Goal: Task Accomplishment & Management: Manage account settings

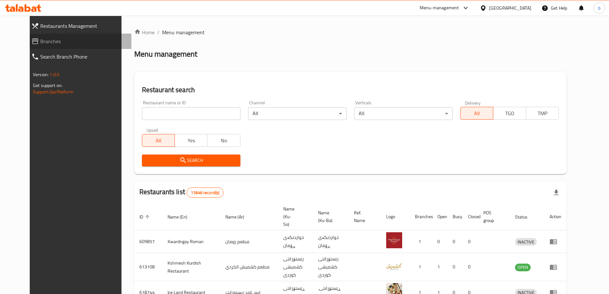
click at [40, 42] on span "Branches" at bounding box center [83, 41] width 86 height 8
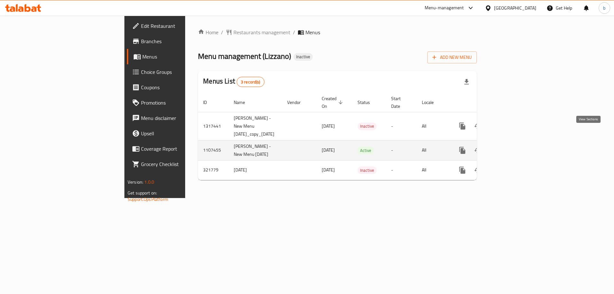
click at [512, 146] on icon "enhanced table" at bounding box center [509, 150] width 8 height 8
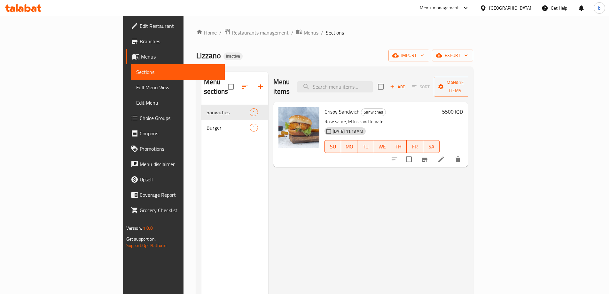
click at [136, 88] on span "Full Menu View" at bounding box center [177, 87] width 83 height 8
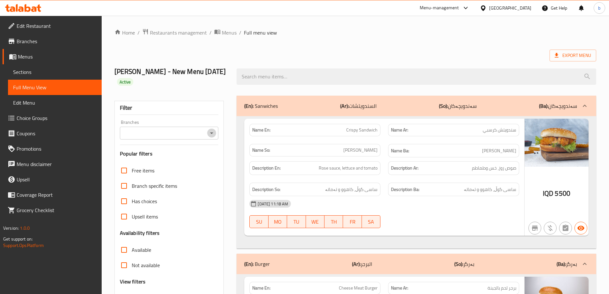
click at [216, 132] on button "Open" at bounding box center [211, 133] width 9 height 9
click at [154, 159] on span "Lizzano, Nuseran" at bounding box center [142, 161] width 37 height 8
type input "Lizzano, Nuseran"
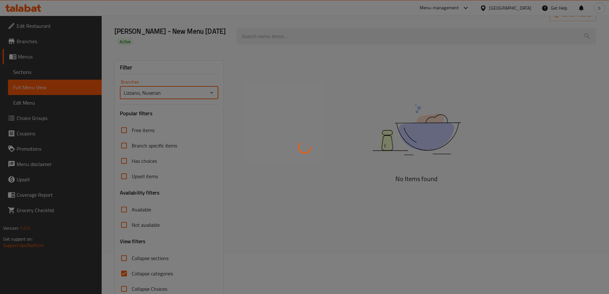
scroll to position [56, 0]
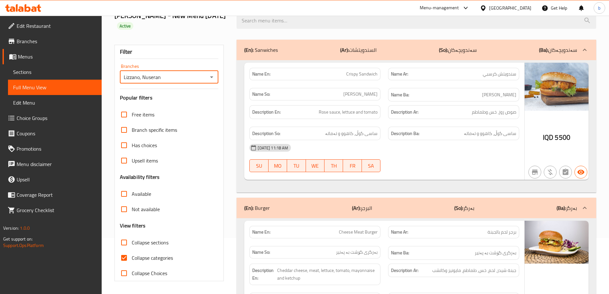
click at [129, 258] on input "Collapse categories" at bounding box center [123, 257] width 15 height 15
checkbox input "false"
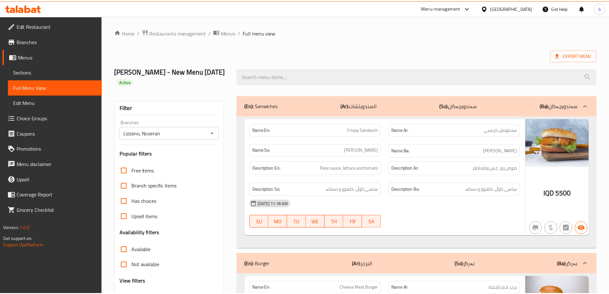
scroll to position [133, 0]
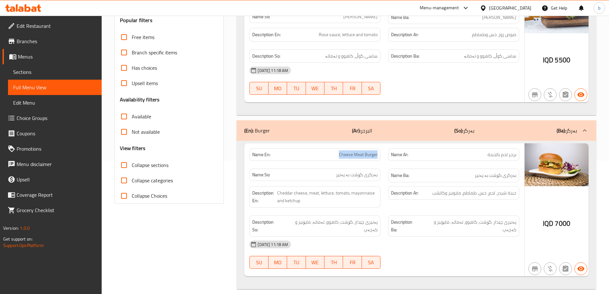
drag, startPoint x: 337, startPoint y: 156, endPoint x: 381, endPoint y: 159, distance: 43.9
click at [381, 159] on div "Name En: Cheese Meat Burger" at bounding box center [315, 155] width 139 height 20
copy span "Cheese Meat Burger"
click at [31, 9] on icon at bounding box center [23, 8] width 36 height 8
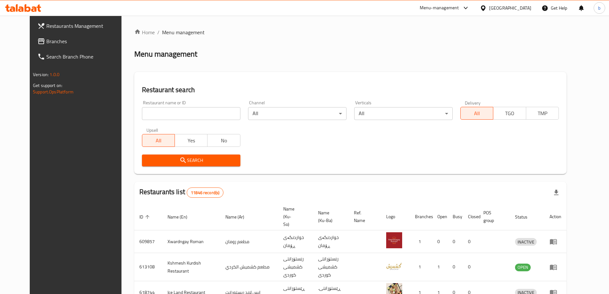
click at [46, 41] on span "Branches" at bounding box center [86, 41] width 80 height 8
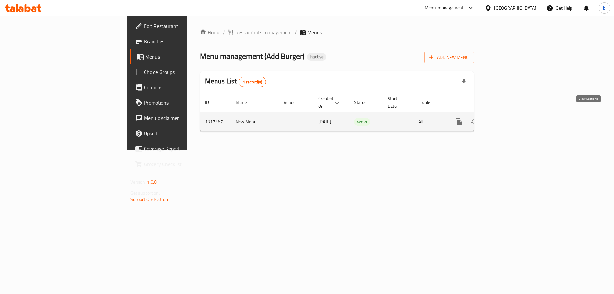
click at [513, 114] on link "enhanced table" at bounding box center [504, 121] width 15 height 15
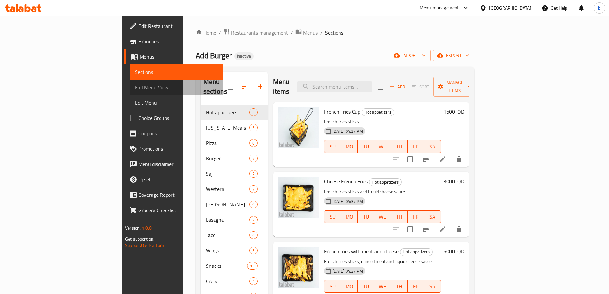
click at [135, 89] on span "Full Menu View" at bounding box center [176, 87] width 83 height 8
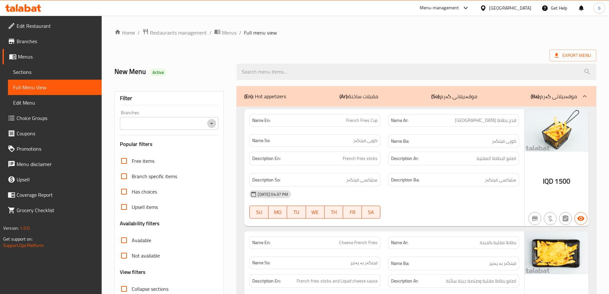
click at [212, 122] on icon "Open" at bounding box center [212, 124] width 8 height 8
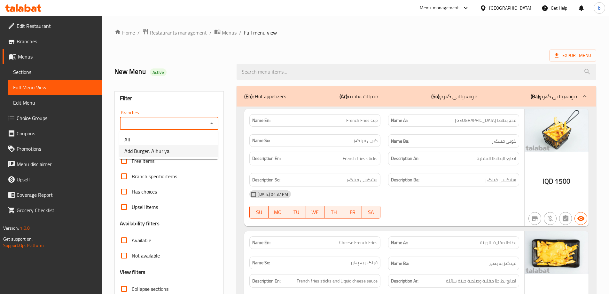
click at [172, 150] on li "Add Burger, Alhuriya" at bounding box center [168, 151] width 99 height 12
type input "Add Burger, Alhuriya"
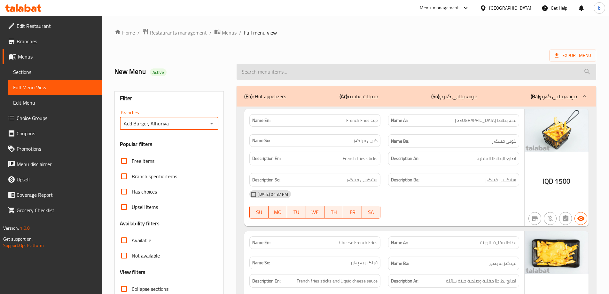
click at [319, 69] on input "search" at bounding box center [417, 72] width 360 height 16
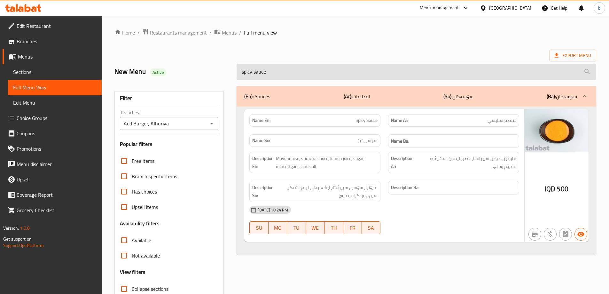
type input "spicy sauce"
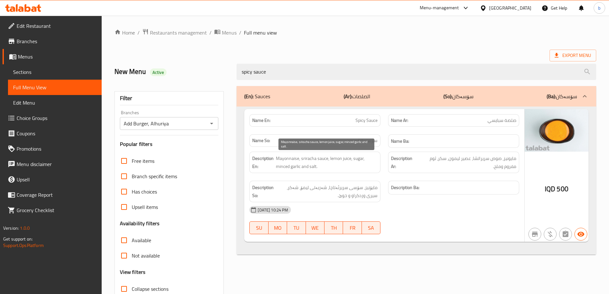
click at [305, 158] on span "Mayonnaise, sriracha sauce, lemon juice, sugar, minced garlic and salt." at bounding box center [327, 162] width 102 height 16
copy span "sriracha"
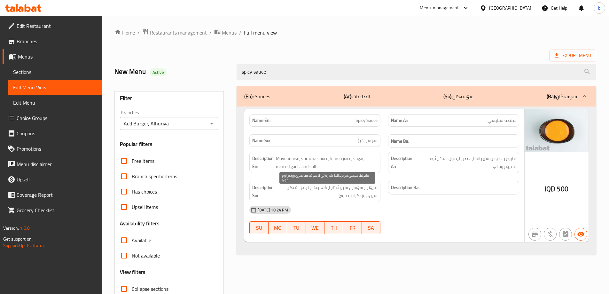
click at [339, 195] on span "مایۆنیز، سۆسی سریرئەتاچا، شەربەتی لیمۆ، شەکر، سیری وردکراو و خوێ." at bounding box center [327, 192] width 102 height 16
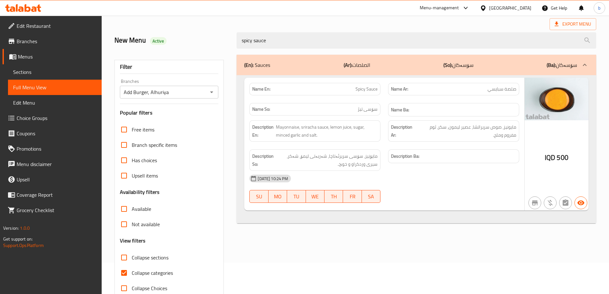
scroll to position [46, 0]
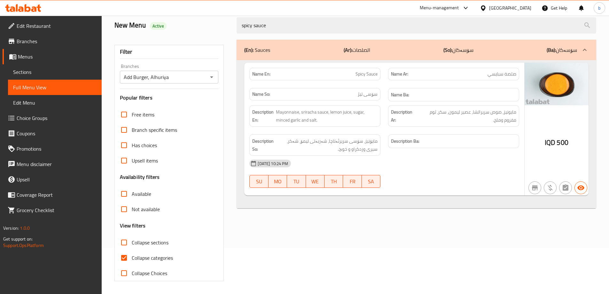
click at [125, 258] on input "Collapse categories" at bounding box center [123, 257] width 15 height 15
checkbox input "false"
click at [19, 7] on icon at bounding box center [23, 8] width 36 height 8
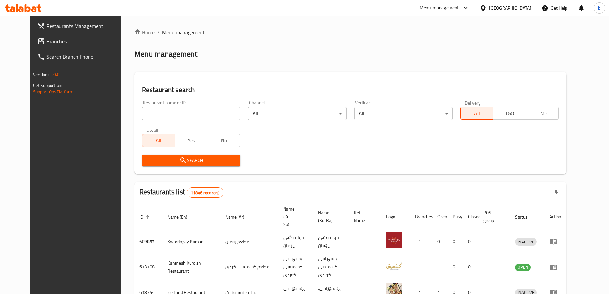
click at [46, 40] on span "Branches" at bounding box center [86, 41] width 80 height 8
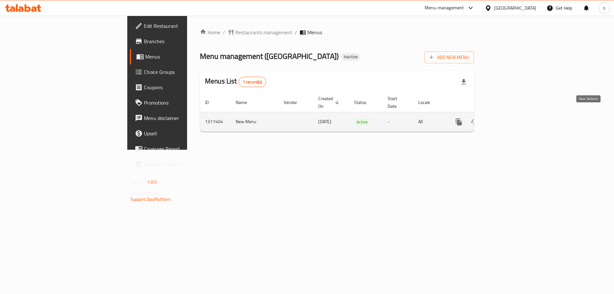
click at [509, 118] on icon "enhanced table" at bounding box center [505, 122] width 8 height 8
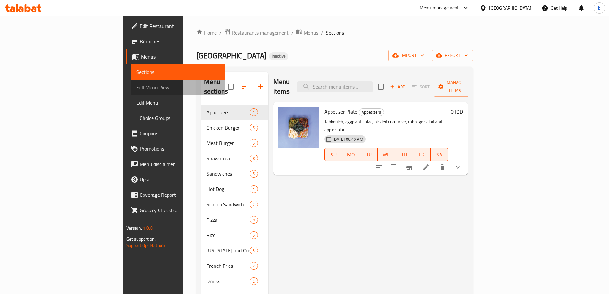
click at [136, 89] on span "Full Menu View" at bounding box center [177, 87] width 83 height 8
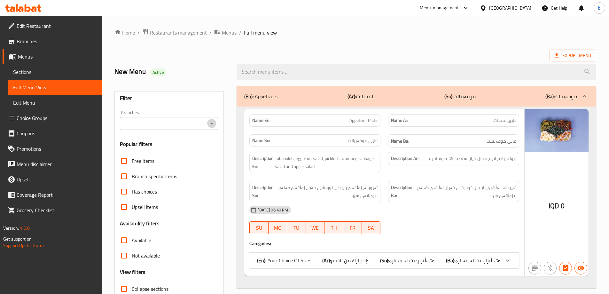
click at [209, 126] on icon "Open" at bounding box center [212, 124] width 8 height 8
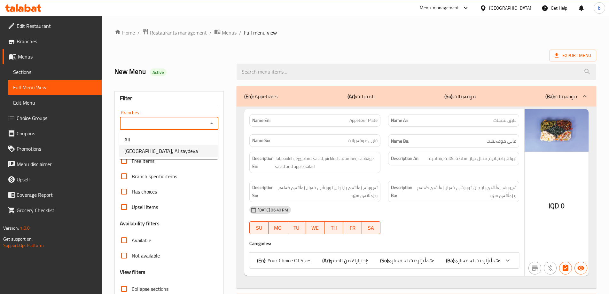
click at [180, 149] on li "Milano, Al saydeya" at bounding box center [168, 151] width 99 height 12
type input "Milano, Al saydeya"
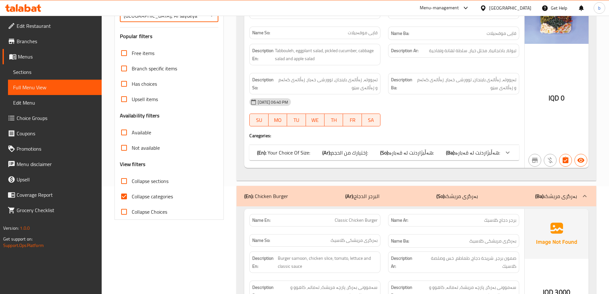
scroll to position [149, 0]
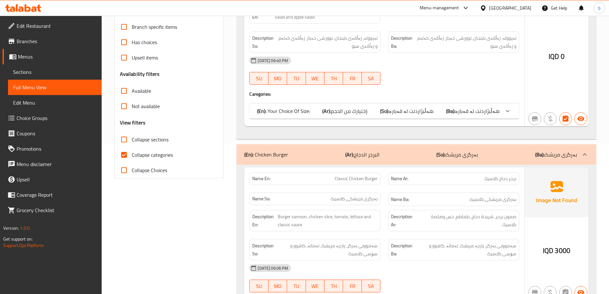
click at [124, 155] on input "Collapse categories" at bounding box center [123, 154] width 15 height 15
checkbox input "false"
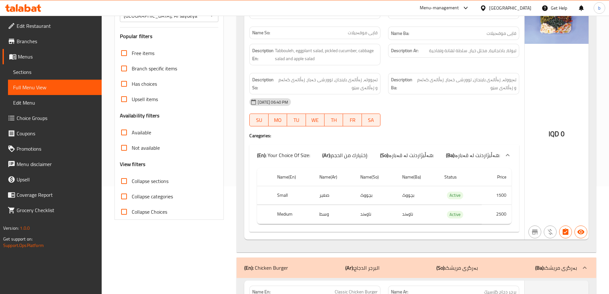
scroll to position [0, 0]
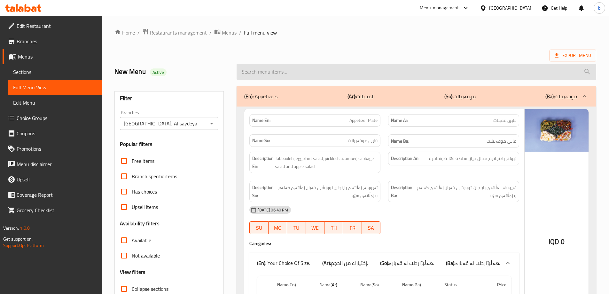
click at [336, 77] on input "search" at bounding box center [417, 72] width 360 height 16
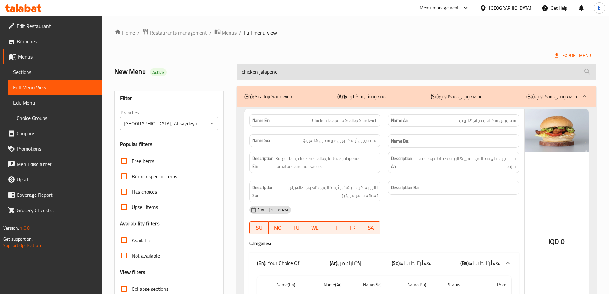
drag, startPoint x: 290, startPoint y: 75, endPoint x: 266, endPoint y: 72, distance: 24.9
click at [266, 72] on input "chicken jalapeno" at bounding box center [417, 72] width 360 height 16
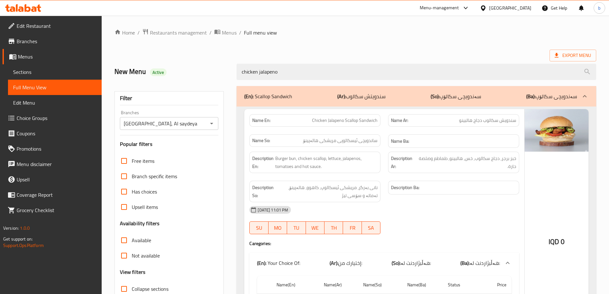
click at [352, 120] on span "Chicken Jalapeno Scallop Sandwich" at bounding box center [345, 120] width 66 height 7
copy span "Scallop"
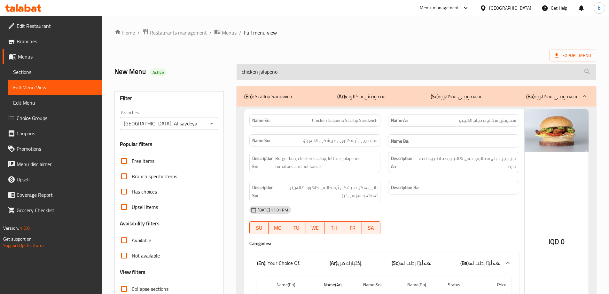
click at [272, 73] on input "chicken jalapeno" at bounding box center [417, 72] width 360 height 16
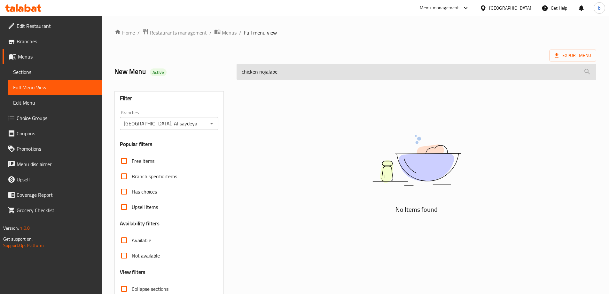
click at [264, 71] on input "chicken nojalape" at bounding box center [417, 72] width 360 height 16
click at [271, 72] on input "chicken nojalape" at bounding box center [417, 72] width 360 height 16
paste input "Scallop"
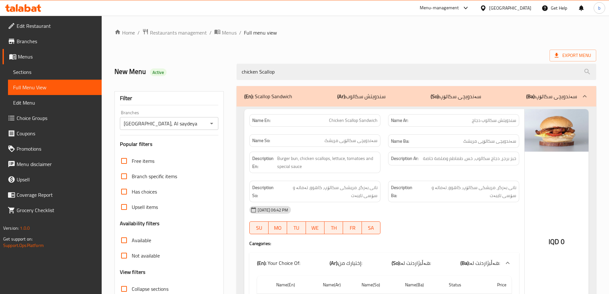
drag, startPoint x: 309, startPoint y: 75, endPoint x: 229, endPoint y: 72, distance: 80.3
click at [231, 73] on div "New Menu Active chicken Scallop" at bounding box center [356, 72] width 490 height 28
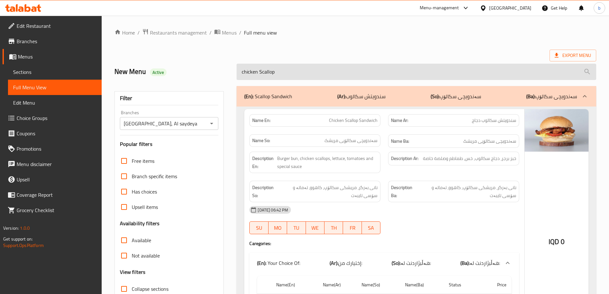
paste input "Cheese Zinger Sandwich"
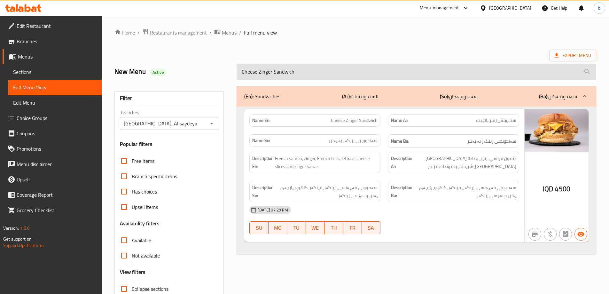
paste input "search"
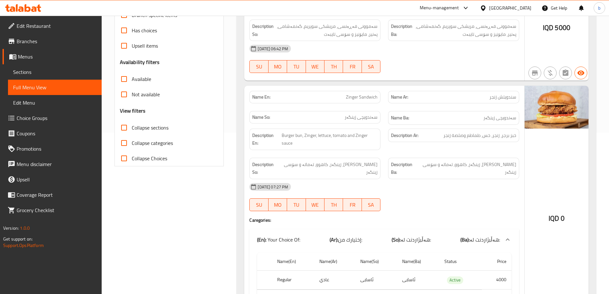
scroll to position [149, 0]
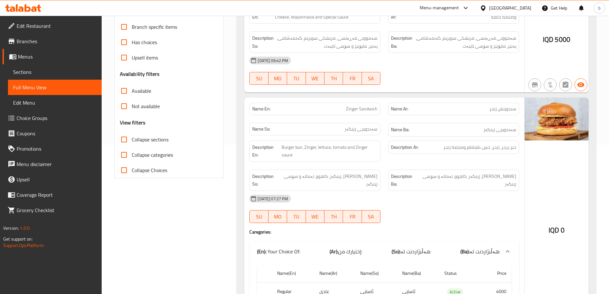
type input "Zinger Sandwich"
click at [26, 75] on span "Sections" at bounding box center [54, 72] width 83 height 8
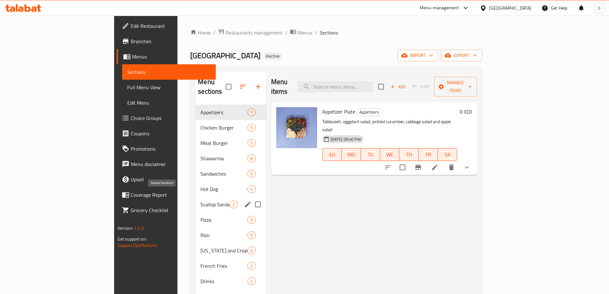
click at [201, 201] on span "Scallop Sandwich" at bounding box center [215, 205] width 29 height 8
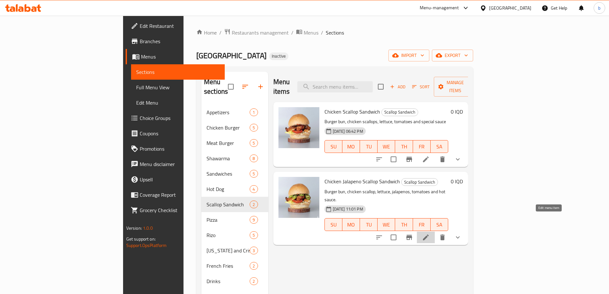
click at [429, 234] on icon at bounding box center [426, 237] width 6 height 6
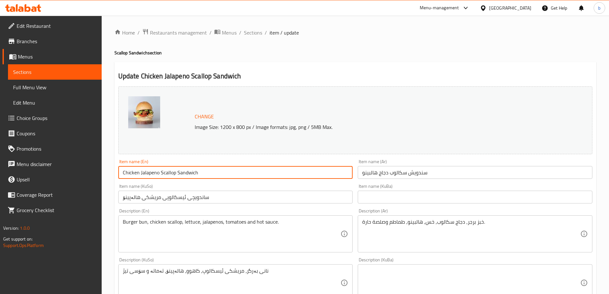
click at [231, 172] on input "Chicken Jalapeno Scallop Sandwich" at bounding box center [235, 172] width 235 height 13
click at [421, 169] on input "سندويش سكالوب دجاج هالبينو" at bounding box center [475, 172] width 235 height 13
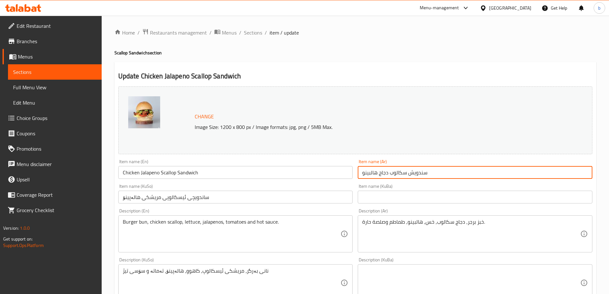
paste input "Chicken Jalapeno Scallop Sandwich"
type input "سندويش سكالوب دجاج هالبينو"
click at [219, 194] on input "ساندویچی ئیسکالوپی مریشکی هالەپینۆ" at bounding box center [235, 197] width 235 height 13
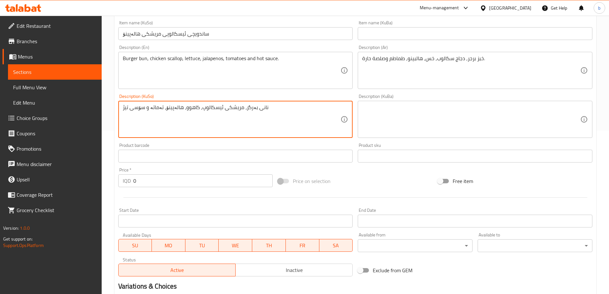
scroll to position [267, 0]
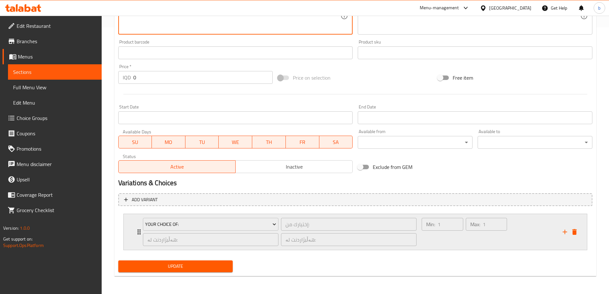
click at [455, 239] on div "Min: 1 ​" at bounding box center [443, 231] width 44 height 31
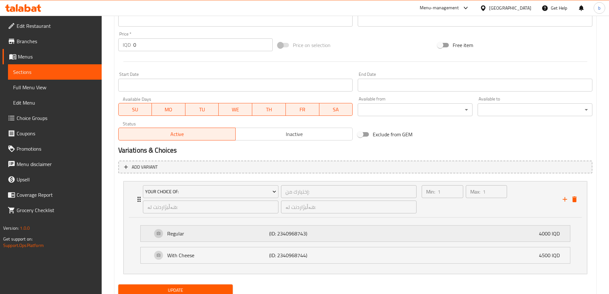
scroll to position [323, 0]
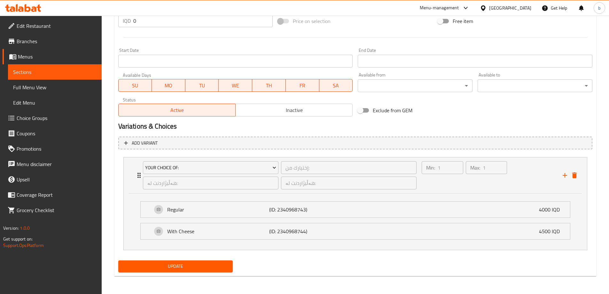
click at [210, 264] on span "Update" at bounding box center [175, 266] width 105 height 8
click at [52, 70] on span "Sections" at bounding box center [54, 72] width 83 height 8
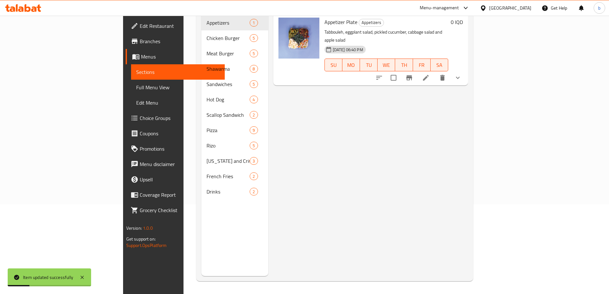
scroll to position [90, 0]
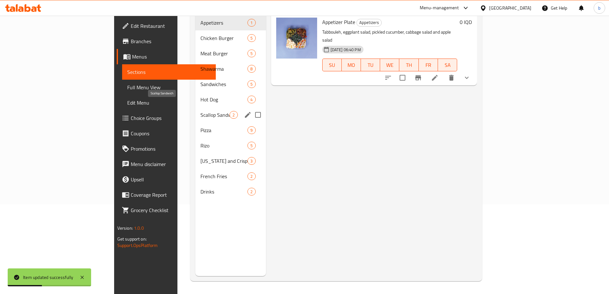
click at [201, 111] on span "Scallop Sandwich" at bounding box center [215, 115] width 29 height 8
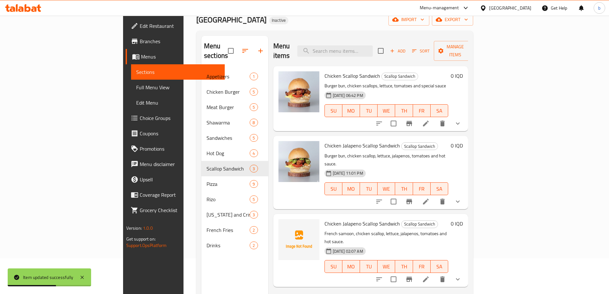
scroll to position [15, 0]
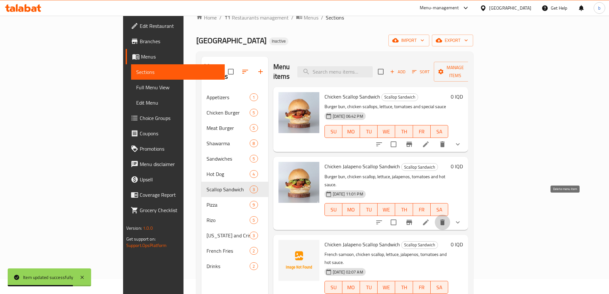
click at [450, 215] on button "delete" at bounding box center [442, 222] width 15 height 15
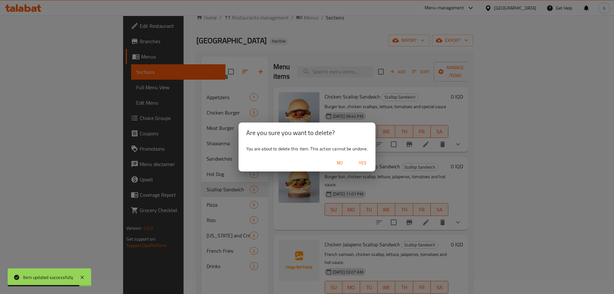
click at [361, 166] on span "Yes" at bounding box center [362, 163] width 15 height 8
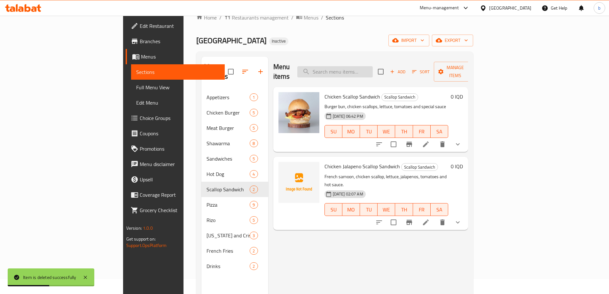
click at [373, 67] on input "search" at bounding box center [334, 71] width 75 height 11
paste input "Chicken Scallop Sandwich"
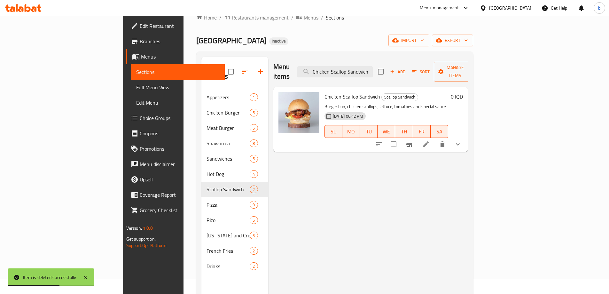
type input "Chicken Scallop Sandwich"
click at [430, 140] on icon at bounding box center [426, 144] width 8 height 8
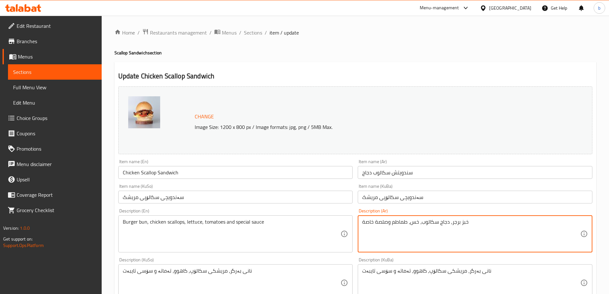
click at [464, 222] on textarea "خبز برجر، دجاج سكالوب، خس، طماطم وصلصة خاصة" at bounding box center [471, 234] width 218 height 30
type textarea "صمون برجر، دجاج سكالوب، خس، طماطم وصلصة خاصة"
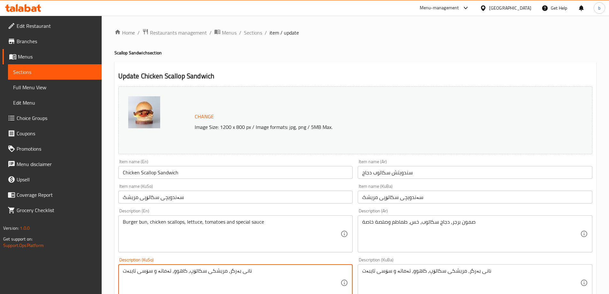
click at [241, 271] on textarea "نانی بەرگر، مریشکی سکالۆپ، کاهوو، تەماتە و سۆسی تایبەت" at bounding box center [232, 283] width 218 height 30
type textarea "سەموونی بەرگر، مریشکی سکالۆپ، کاهوو، تەماتە و سۆسی تایبەت"
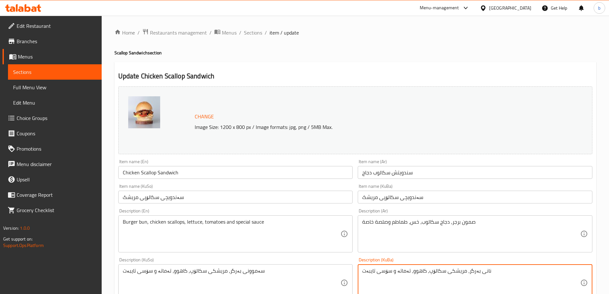
paste textarea "سەموونی بەرگر، مریشکی سکالۆپ، کاهوو، تەماتە و سۆسی تایبەت"
paste textarea
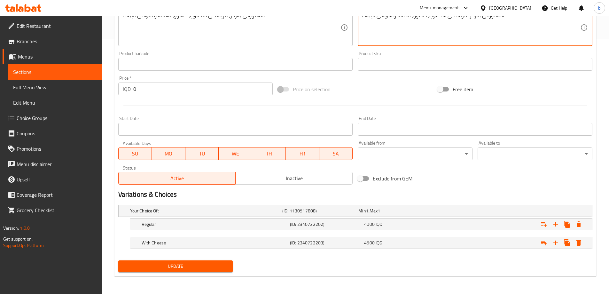
type textarea "سەموونی بەرگر، مریشکی سکالۆپ، کاهوو، تەماتە و سۆسی تایبەت"
click at [202, 269] on span "Update" at bounding box center [175, 266] width 105 height 8
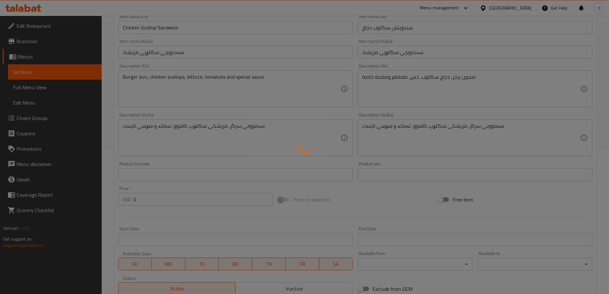
scroll to position [31, 0]
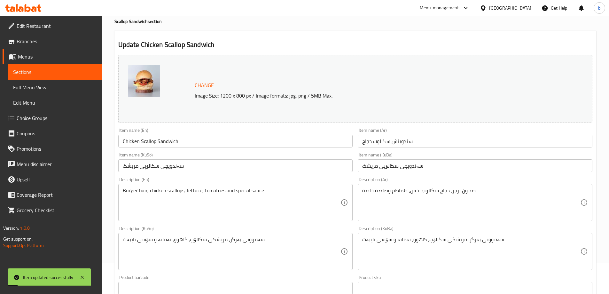
click at [57, 74] on span "Sections" at bounding box center [54, 72] width 83 height 8
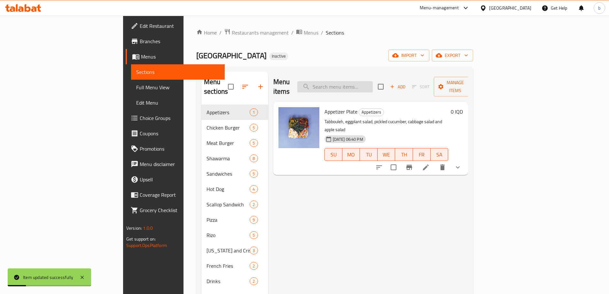
click at [373, 85] on input "search" at bounding box center [334, 86] width 75 height 11
paste input "- Cheese Zinger Sandwich"
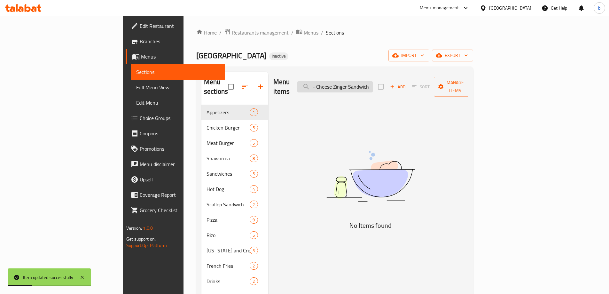
click at [363, 82] on input "- Cheese Zinger Sandwich" at bounding box center [334, 86] width 75 height 11
click at [361, 82] on input "- Cheese Zinger Sandwich" at bounding box center [334, 86] width 75 height 11
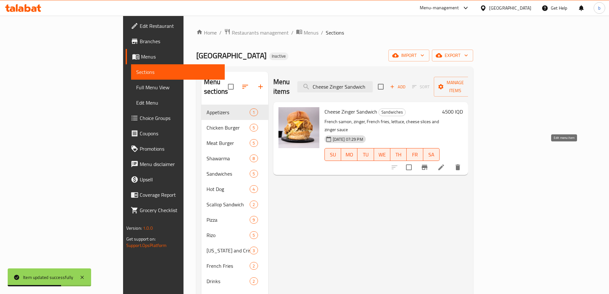
type input "Cheese Zinger Sandwich"
click at [444, 164] on icon at bounding box center [441, 167] width 6 height 6
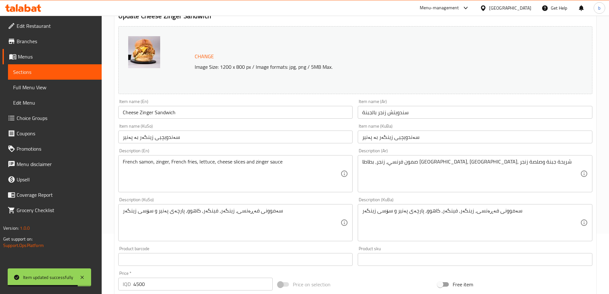
scroll to position [75, 0]
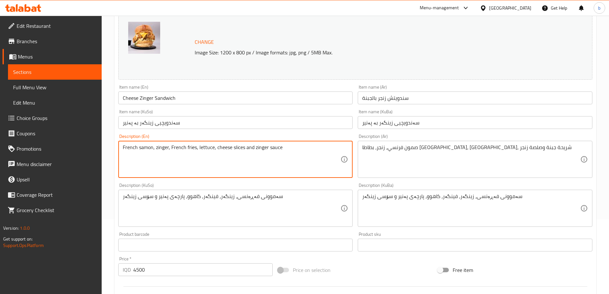
drag, startPoint x: 153, startPoint y: 147, endPoint x: 108, endPoint y: 144, distance: 44.5
type textarea "Burger bun, zinger, French fries, lettuce, cheese slices and zinger sauce"
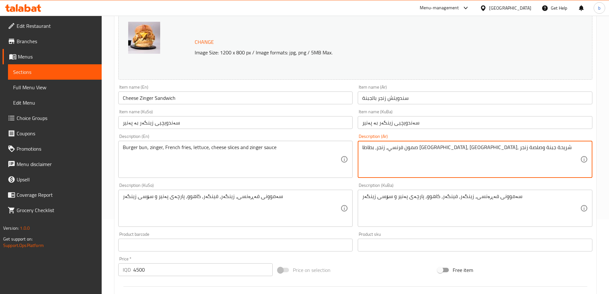
click at [479, 149] on textarea "صمون فرنسي، زنجر، بطاطا مقلية، خس، شريحة جبنة وصلصة زنجر" at bounding box center [471, 159] width 218 height 30
type textarea "صمون برجر، زنجر، بطاطا مقلية، خس، شريحة جبنة وصلصة زنجر"
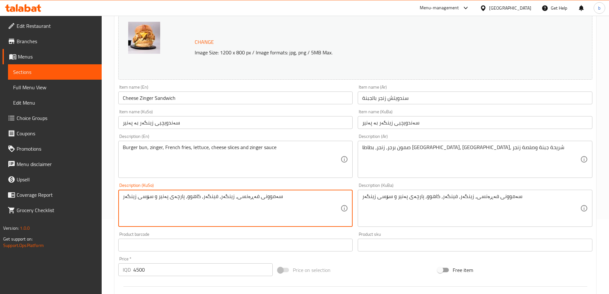
drag, startPoint x: 238, startPoint y: 198, endPoint x: 277, endPoint y: 225, distance: 48.4
click at [240, 200] on textarea "سەموونی فەڕەنسی، زینگەر، فینگەر، کاهوو، پارچەی پەنیر و سۆسی زینگەر" at bounding box center [232, 208] width 218 height 30
type textarea "سەموونی بەرگر، زینگەر، فینگەر، کاهوو، پارچەی پەنیر و سۆسی زینگەر"
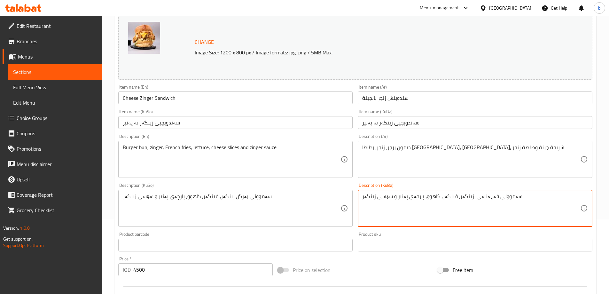
paste textarea "بەرگر"
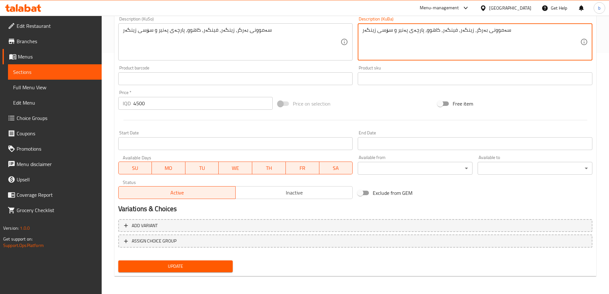
type textarea "سەموونی بەرگر، زینگەر، فینگەر، کاهوو، پارچەی پەنیر و سۆسی زینگەر"
click at [199, 261] on button "Update" at bounding box center [175, 266] width 115 height 12
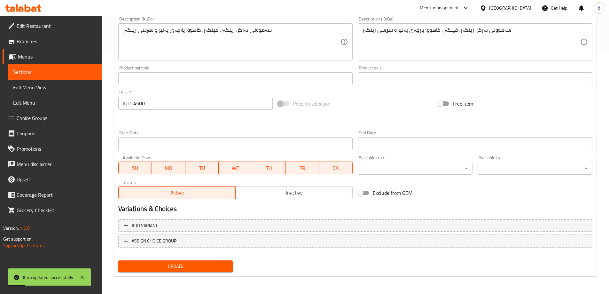
click at [71, 74] on span "Sections" at bounding box center [54, 72] width 83 height 8
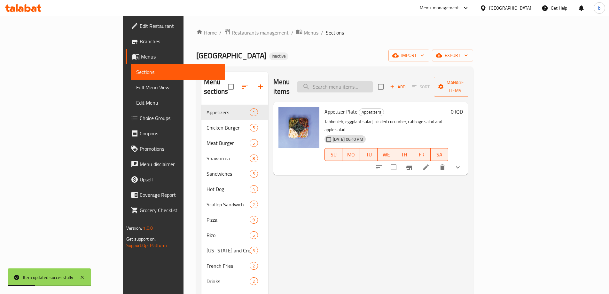
click at [373, 82] on input "search" at bounding box center [334, 86] width 75 height 11
paste input "Zinger Sandwich"
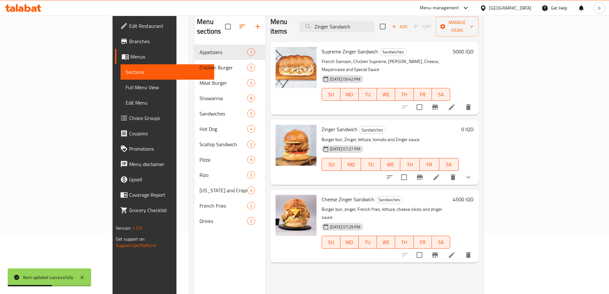
scroll to position [75, 0]
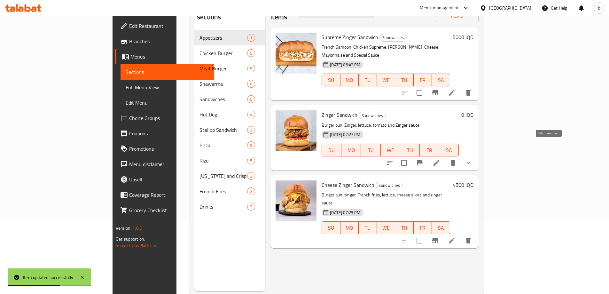
type input "Zinger Sandwich"
click at [440, 159] on icon at bounding box center [437, 163] width 8 height 8
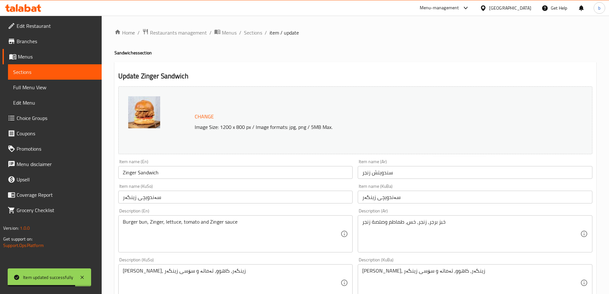
click at [438, 223] on textarea "خبز برجر، زنجر، خس، طماطم وصلصة زنجر" at bounding box center [471, 234] width 218 height 30
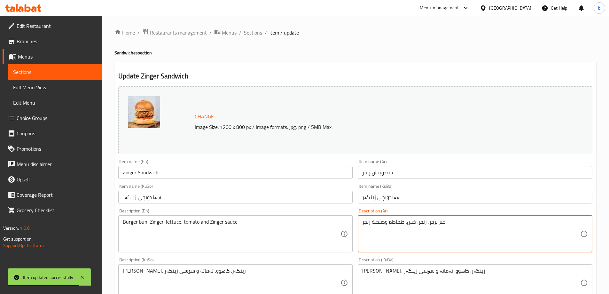
click at [443, 223] on textarea "خبز برجر، زنجر، خس، طماطم وصلصة زنجر" at bounding box center [471, 234] width 218 height 30
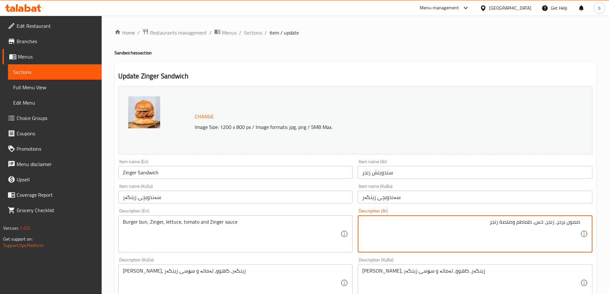
type textarea "صمون برجر، زنجر، خس، طماطم وصلصة زنجر"
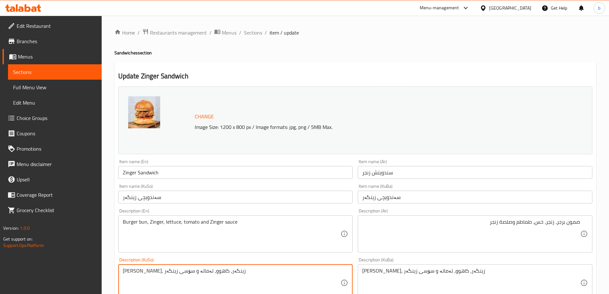
click at [218, 269] on textarea "نانی بەرگر، زینگەر، کاهوو، تەماتە و سۆسی زینگەر" at bounding box center [232, 283] width 218 height 30
type textarea "سەموونی بەرگر، زینگەر، کاهوو، تەماتە و سۆسی زینگەر"
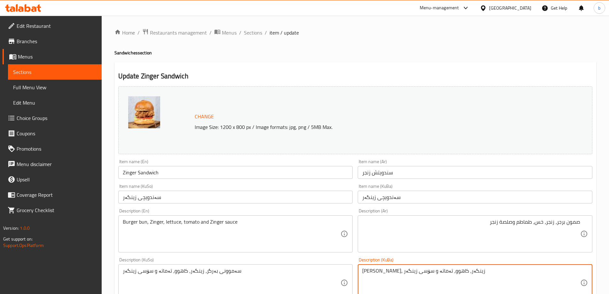
paste textarea "سەموو"
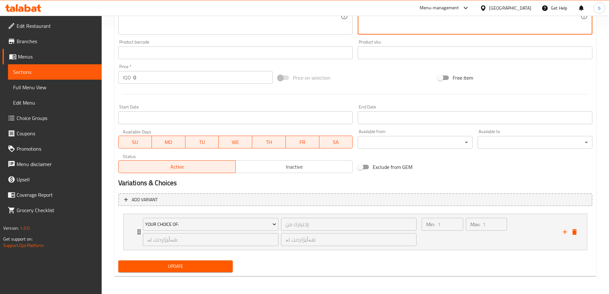
type textarea "سەموونی بەرگر، زینگەر، کاهوو، تەماتە و سۆسی زینگەر"
click at [196, 274] on div "Update" at bounding box center [176, 266] width 120 height 17
click at [198, 267] on span "Update" at bounding box center [175, 266] width 105 height 8
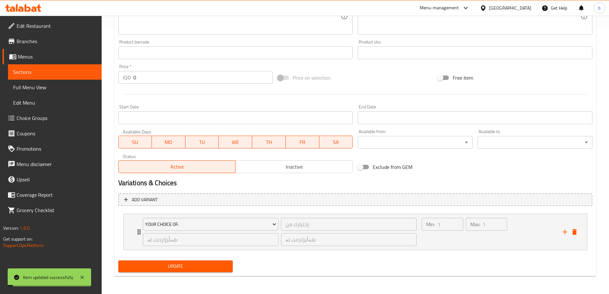
click at [51, 71] on span "Sections" at bounding box center [54, 72] width 83 height 8
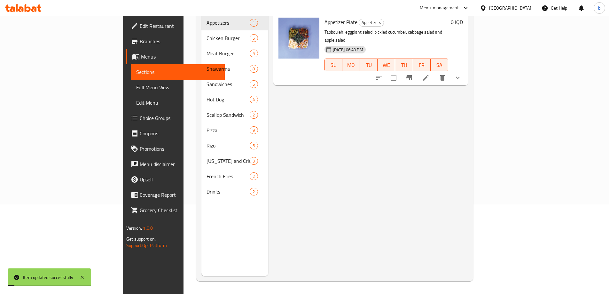
scroll to position [90, 0]
click at [131, 82] on link "Full Menu View" at bounding box center [178, 87] width 94 height 15
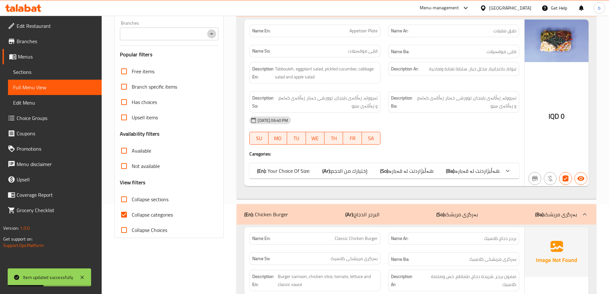
click at [212, 35] on icon "Open" at bounding box center [212, 34] width 8 height 8
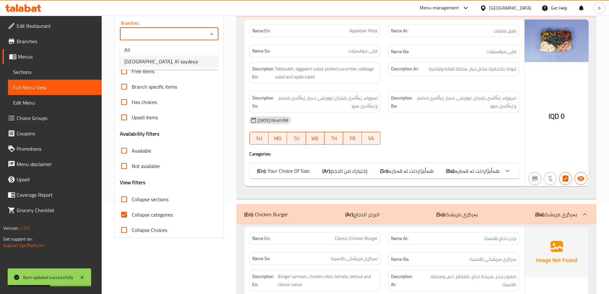
click at [164, 60] on span "Milano, Al saydeya" at bounding box center [161, 62] width 74 height 8
type input "Milano, Al saydeya"
click at [122, 212] on input "Collapse categories" at bounding box center [123, 214] width 15 height 15
checkbox input "false"
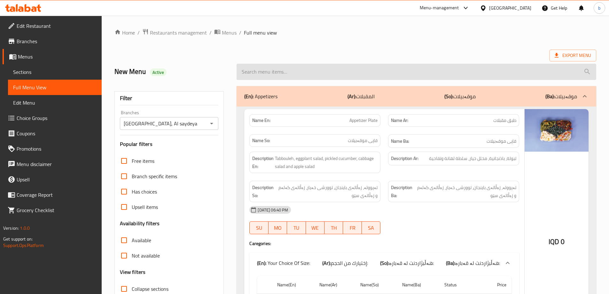
click at [346, 73] on input "search" at bounding box center [417, 72] width 360 height 16
paste input "Chicken Jalapeno Scallop Sandwich"
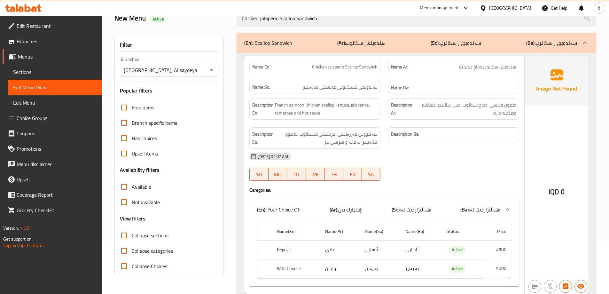
scroll to position [79, 0]
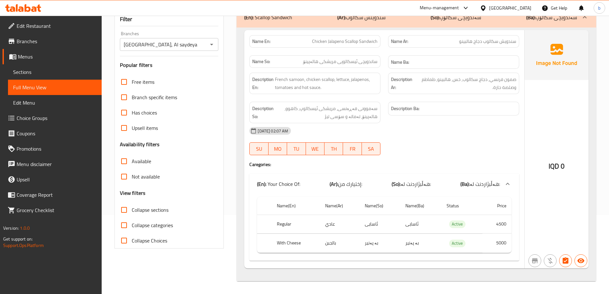
type input "Chicken Jalapeno Scallop Sandwich"
click at [46, 116] on span "Choice Groups" at bounding box center [57, 118] width 80 height 8
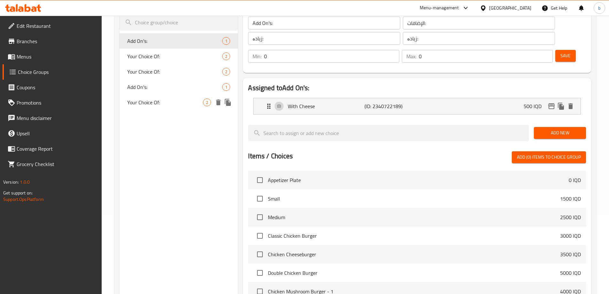
click at [162, 102] on span "Your Choice Of:" at bounding box center [165, 102] width 76 height 8
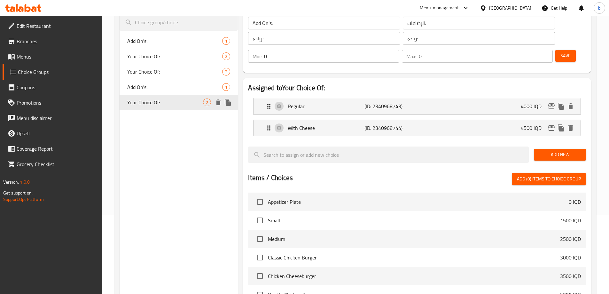
type input "Your Choice Of:"
type input "إختيارك من:"
type input "هەڵبژاردنت لە:"
type input "1"
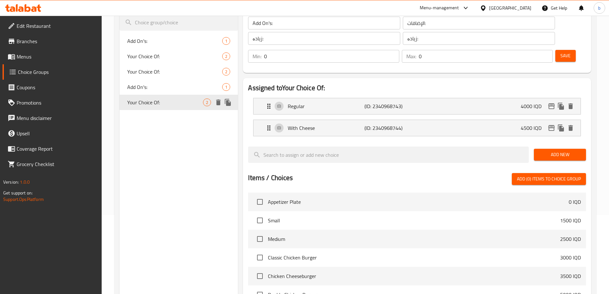
type input "1"
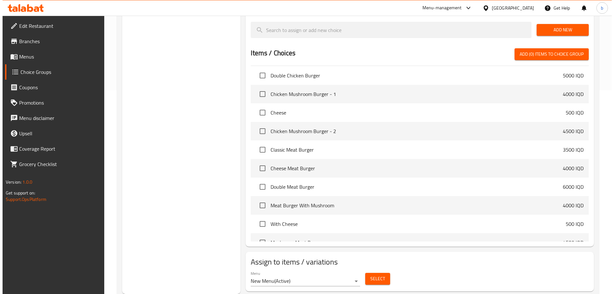
scroll to position [149, 0]
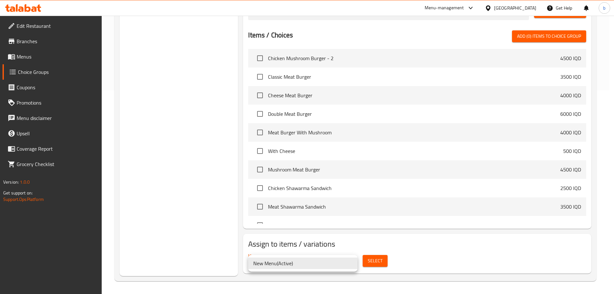
click at [451, 250] on div at bounding box center [307, 147] width 614 height 294
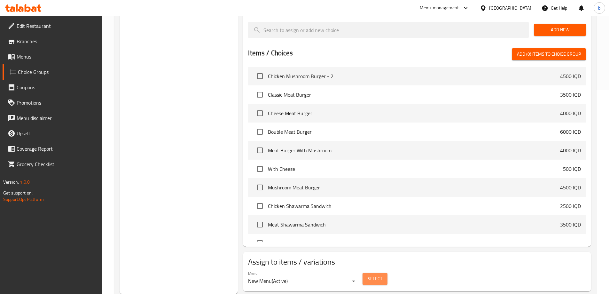
click at [363, 273] on button "Select" at bounding box center [375, 279] width 25 height 12
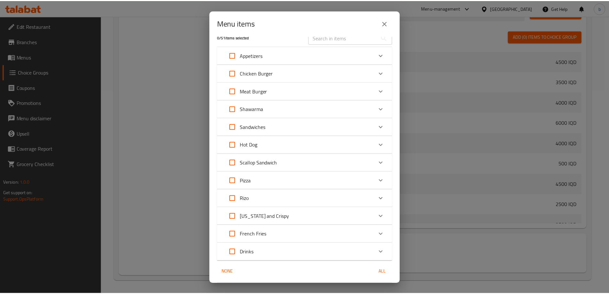
scroll to position [0, 0]
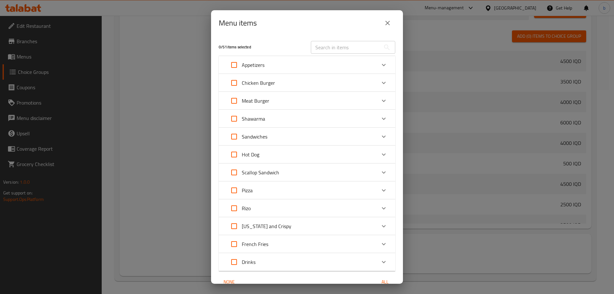
click at [391, 22] on icon "close" at bounding box center [388, 23] width 8 height 8
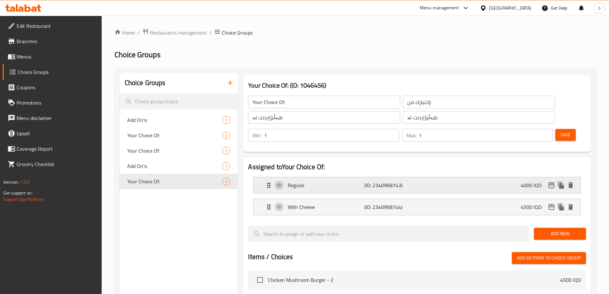
click at [303, 181] on p "Regular" at bounding box center [326, 185] width 76 height 8
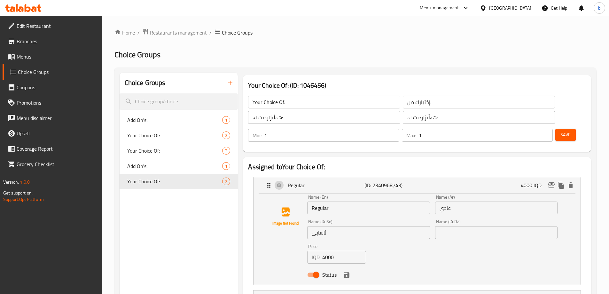
drag, startPoint x: 346, startPoint y: 193, endPoint x: 270, endPoint y: 195, distance: 76.1
click at [270, 195] on div "Name (En) Regular Name (En) Name (Ar) عادي Name (Ar) Name (KuSo) ئاسایی Name (K…" at bounding box center [417, 238] width 307 height 86
drag, startPoint x: 332, startPoint y: 193, endPoint x: 307, endPoint y: 191, distance: 24.7
click at [307, 201] on input "Regular" at bounding box center [368, 207] width 122 height 13
click at [316, 201] on input "Regular" at bounding box center [368, 207] width 122 height 13
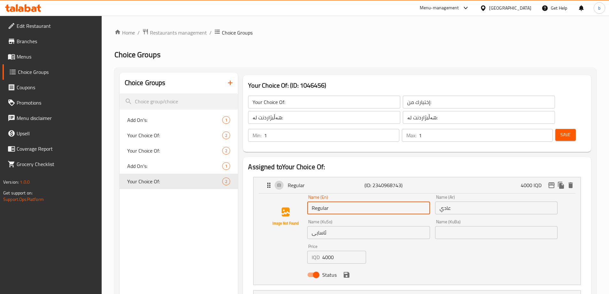
click at [316, 201] on input "Regular" at bounding box center [368, 207] width 122 height 13
click at [351, 266] on div "Status" at bounding box center [433, 274] width 256 height 17
click at [347, 271] on icon "save" at bounding box center [347, 275] width 8 height 8
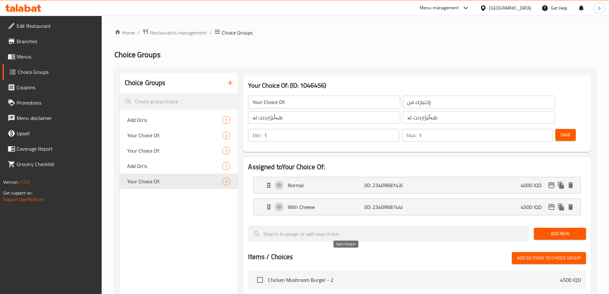
type input "Normal"
click at [561, 131] on span "Save" at bounding box center [566, 135] width 10 height 8
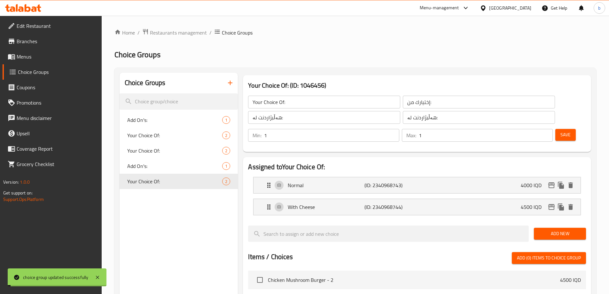
click at [40, 57] on span "Menus" at bounding box center [57, 57] width 80 height 8
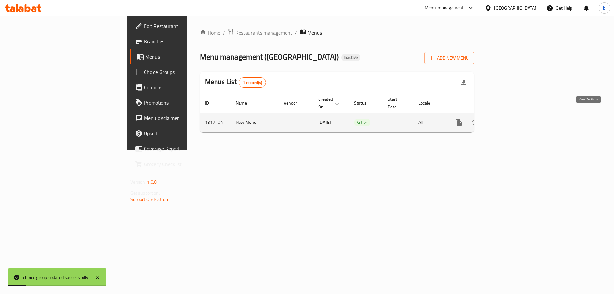
click at [513, 115] on link "enhanced table" at bounding box center [504, 122] width 15 height 15
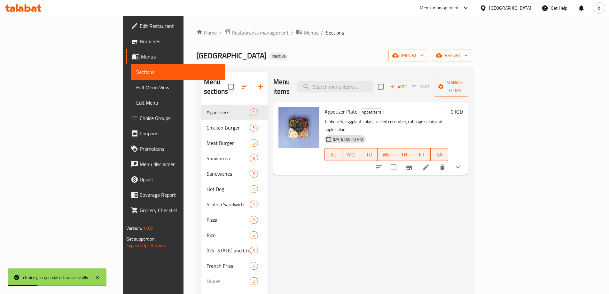
click at [136, 88] on span "Full Menu View" at bounding box center [177, 87] width 83 height 8
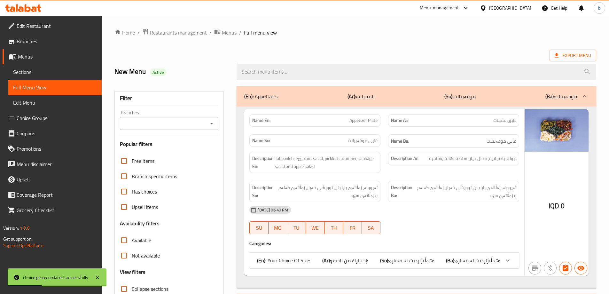
click at [210, 125] on icon "Open" at bounding box center [212, 124] width 8 height 8
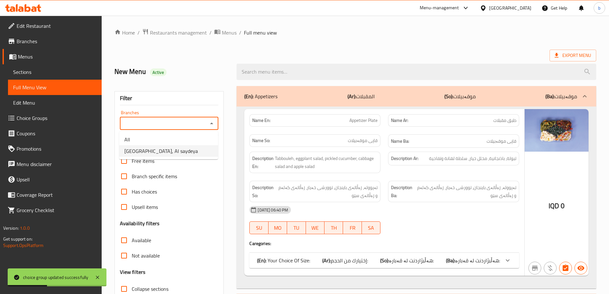
click at [166, 154] on li "Milano, Al saydeya" at bounding box center [168, 151] width 99 height 12
type input "Milano, Al saydeya"
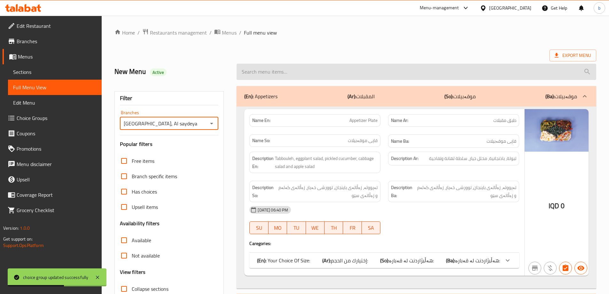
click at [331, 69] on input "search" at bounding box center [417, 72] width 360 height 16
paste input "Chicken Jalapeno Scallop Sandwich"
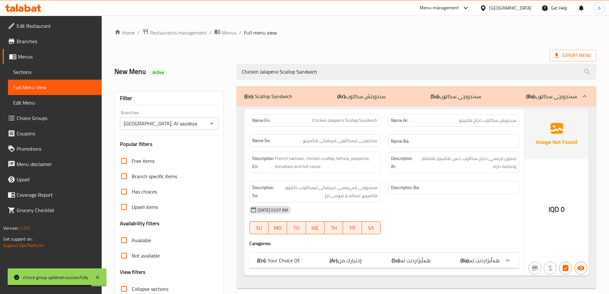
type input "Chicken Jalapeno Scallop Sandwich"
click at [401, 262] on b "(So):" at bounding box center [396, 261] width 9 height 10
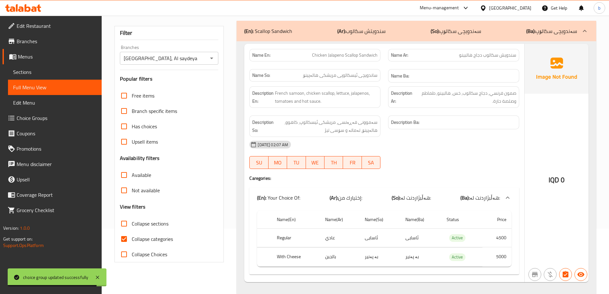
scroll to position [79, 0]
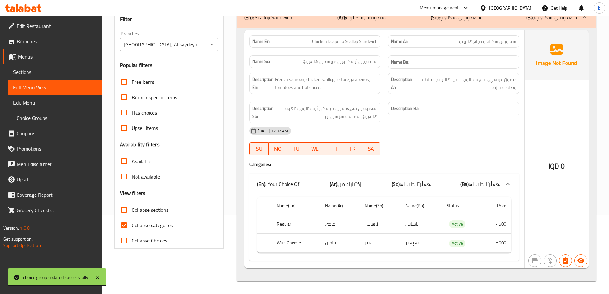
click at [122, 225] on input "Collapse categories" at bounding box center [123, 224] width 15 height 15
checkbox input "false"
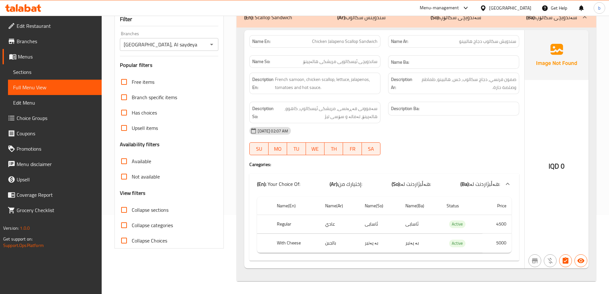
click at [40, 72] on span "Sections" at bounding box center [54, 72] width 83 height 8
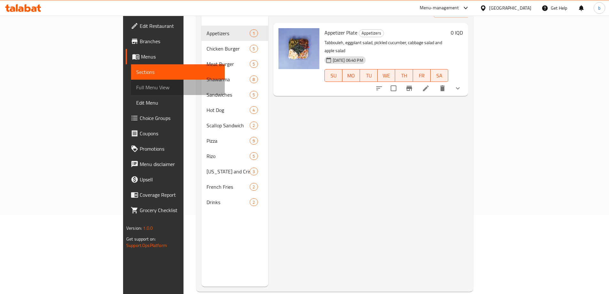
click at [136, 88] on span "Full Menu View" at bounding box center [177, 87] width 83 height 8
click at [140, 114] on span "Choice Groups" at bounding box center [180, 118] width 80 height 8
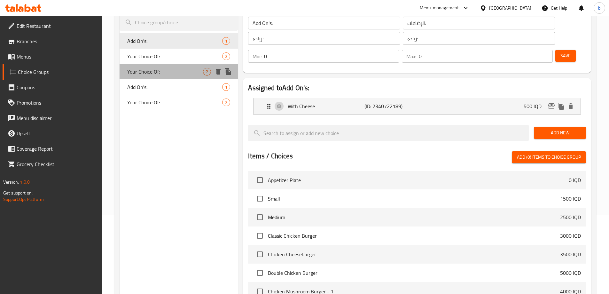
click at [142, 73] on span "Your Choice Of:" at bounding box center [165, 72] width 76 height 8
type input "Your Choice Of:"
type input "إختيارك من:"
type input "هەڵبژاردنت لە:"
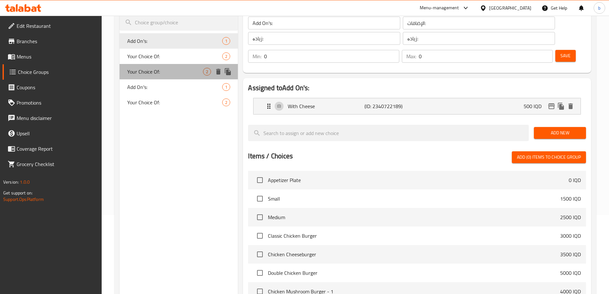
type input "1"
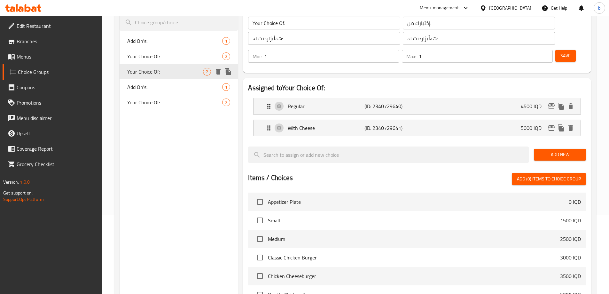
click at [162, 60] on div "Your Choice Of: 2" at bounding box center [179, 56] width 119 height 15
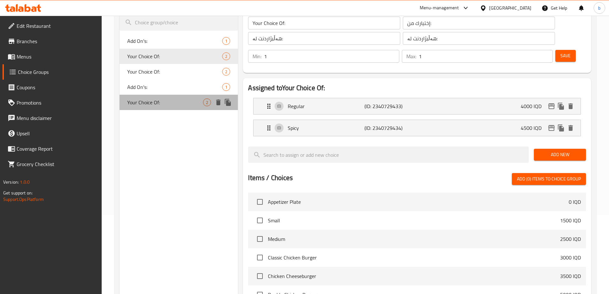
click at [153, 103] on span "Your Choice Of:" at bounding box center [165, 102] width 76 height 8
type input "Your Choice Of:"
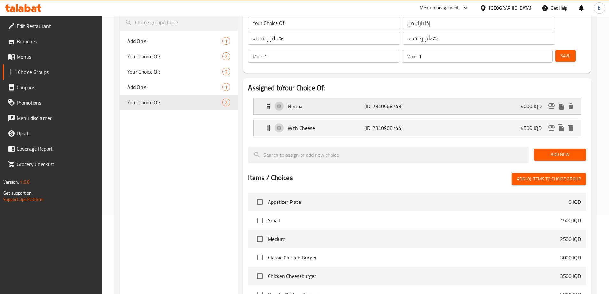
click at [420, 98] on div "Normal (ID: 2340968743) 4000 IQD" at bounding box center [419, 106] width 308 height 16
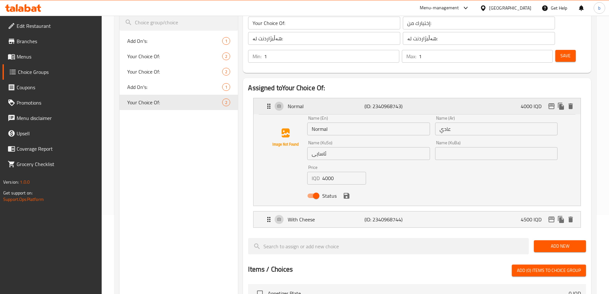
click at [444, 98] on div "Normal (ID: 2340968743) 4000 IQD" at bounding box center [419, 106] width 308 height 16
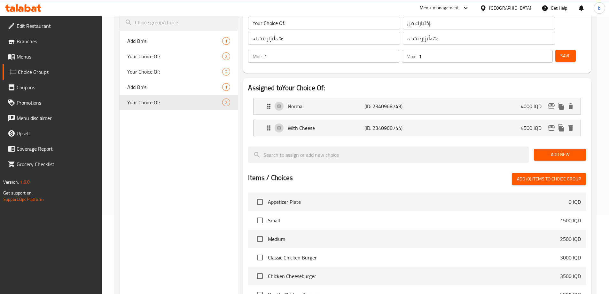
click at [32, 59] on span "Menus" at bounding box center [57, 57] width 80 height 8
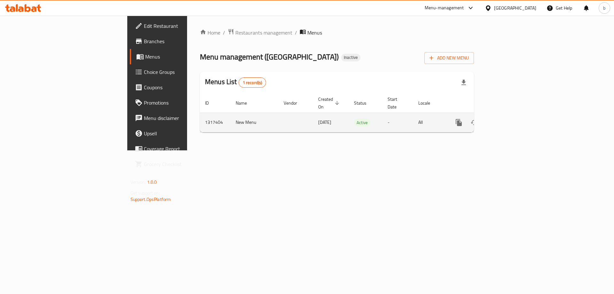
click at [509, 119] on icon "enhanced table" at bounding box center [505, 123] width 8 height 8
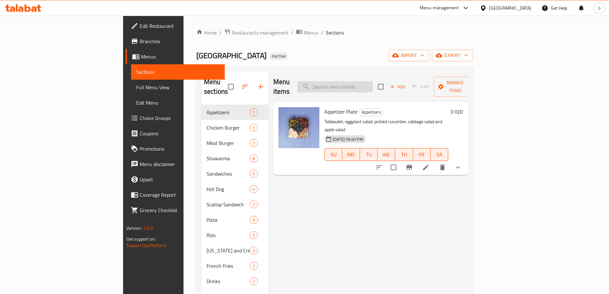
click at [370, 81] on input "search" at bounding box center [334, 86] width 75 height 11
paste input "Chicken Jalapeno Scallop Sandwich"
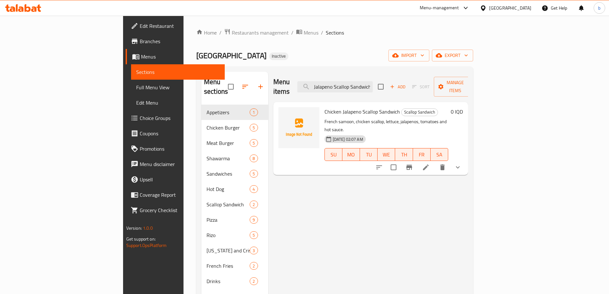
type input "Chicken Jalapeno Scallop Sandwich"
click at [430, 163] on icon at bounding box center [426, 167] width 8 height 8
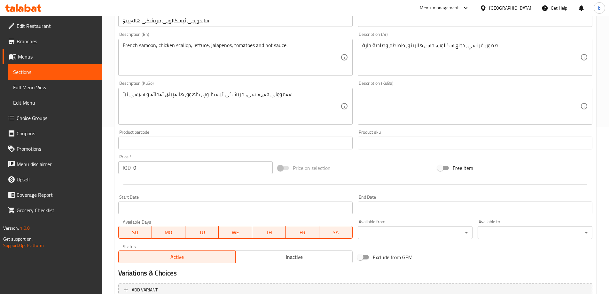
scroll to position [257, 0]
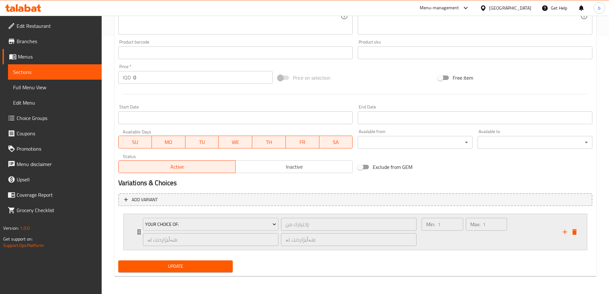
click at [454, 237] on div "Min: 1 ​" at bounding box center [443, 231] width 44 height 31
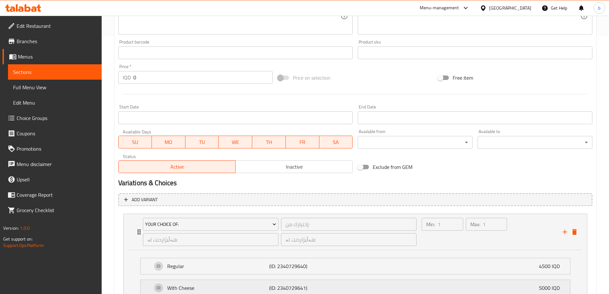
scroll to position [314, 0]
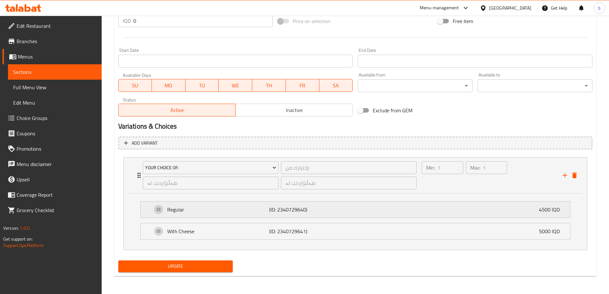
click at [303, 210] on p "(ID: 2340729640)" at bounding box center [303, 210] width 68 height 8
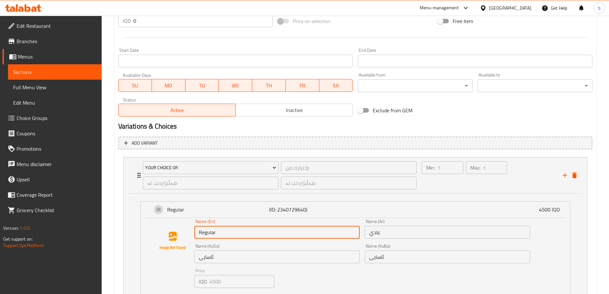
drag, startPoint x: 211, startPoint y: 234, endPoint x: 167, endPoint y: 232, distance: 44.2
click at [169, 232] on div "Name (En) Regular Name (En) Name (Ar) عادي Name (Ar) Name (KuSo) ئاسایی Name (K…" at bounding box center [355, 262] width 409 height 86
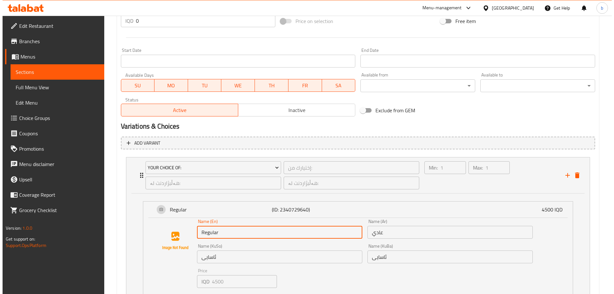
scroll to position [405, 0]
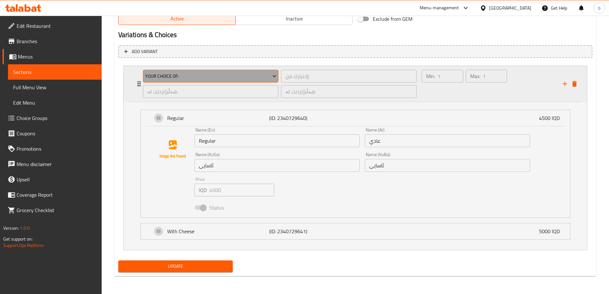
click at [176, 73] on span "Your Choice Of:" at bounding box center [210, 76] width 131 height 8
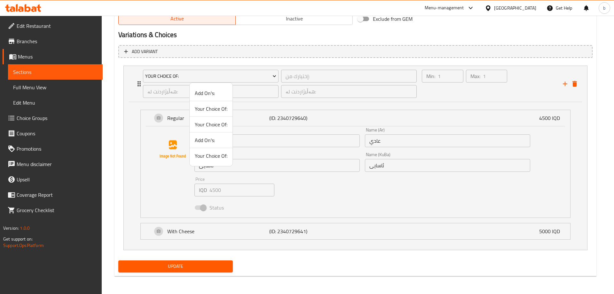
click at [216, 157] on span "Your Choice Of:" at bounding box center [211, 156] width 33 height 8
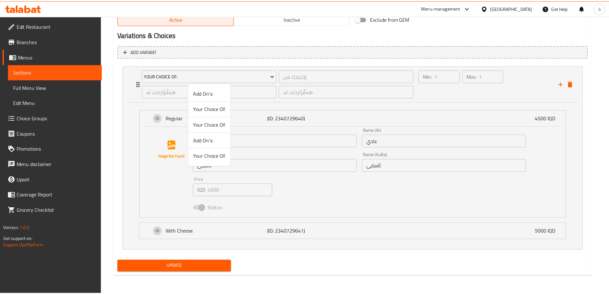
scroll to position [257, 0]
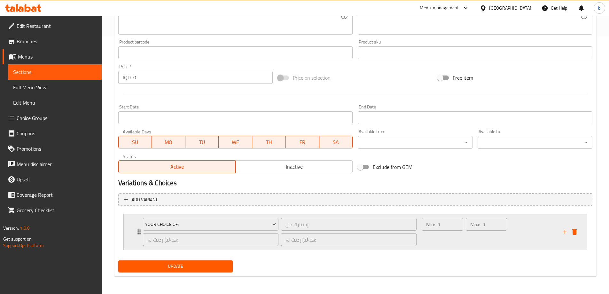
click at [453, 244] on div "Min: 1 ​" at bounding box center [443, 231] width 44 height 31
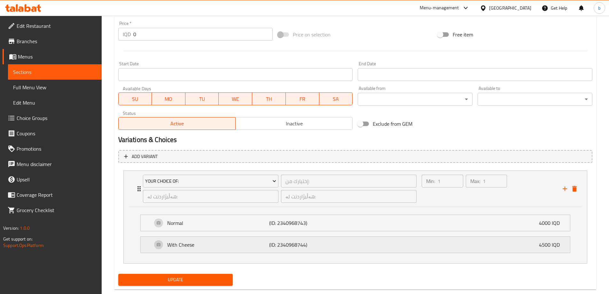
scroll to position [314, 0]
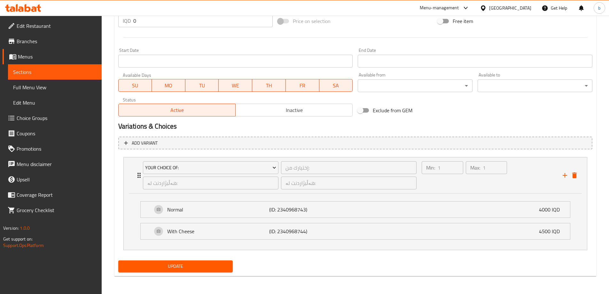
click at [209, 263] on span "Update" at bounding box center [175, 266] width 105 height 8
click at [47, 87] on span "Full Menu View" at bounding box center [54, 87] width 83 height 8
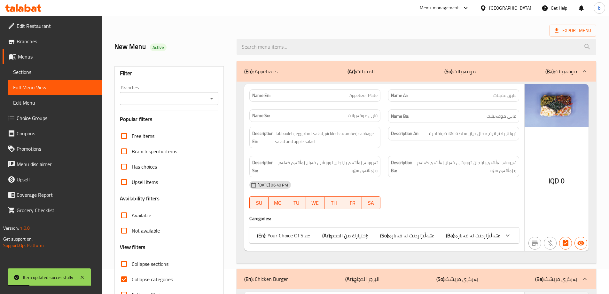
scroll to position [16, 0]
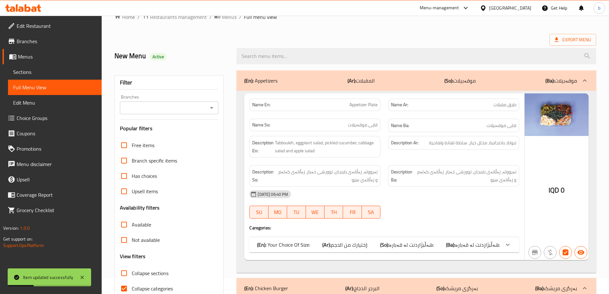
click at [216, 108] on icon "Open" at bounding box center [212, 108] width 8 height 8
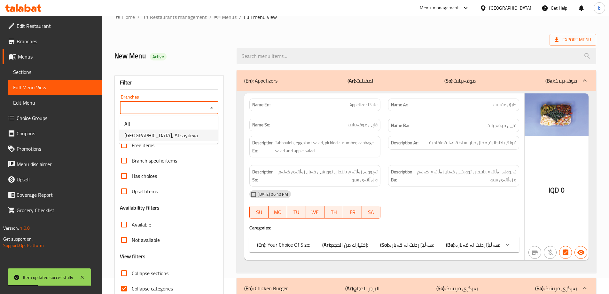
click at [164, 138] on span "Milano, Al saydeya" at bounding box center [161, 135] width 74 height 8
type input "Milano, Al saydeya"
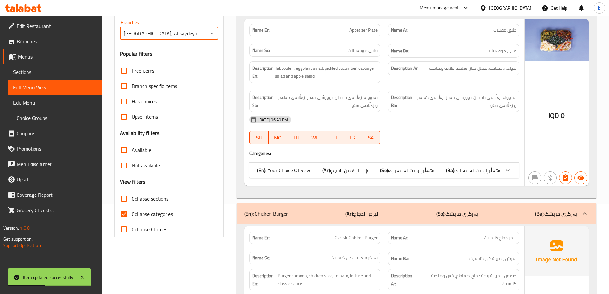
click at [128, 211] on input "Collapse categories" at bounding box center [123, 213] width 15 height 15
checkbox input "false"
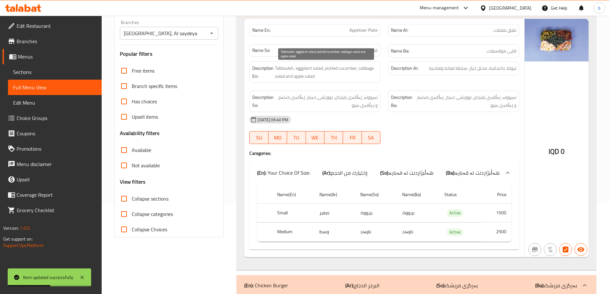
scroll to position [0, 0]
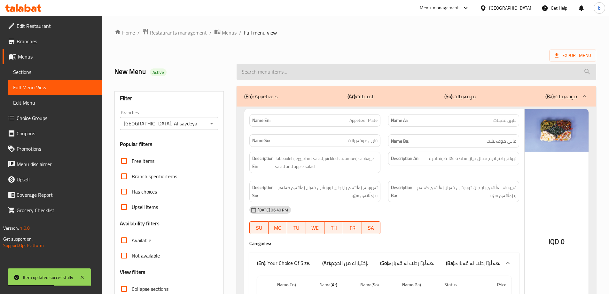
click at [330, 73] on input "search" at bounding box center [417, 72] width 360 height 16
paste input "Chicken Jalapeno Scallop Sandwich"
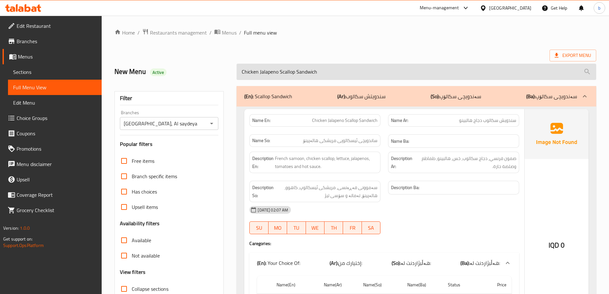
click at [334, 69] on input "Chicken Jalapeno Scallop Sandwich" at bounding box center [417, 72] width 360 height 16
paste input "search"
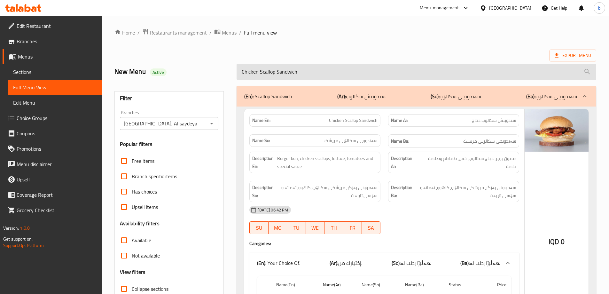
click at [304, 73] on input "Chicken Scallop Sandwich" at bounding box center [417, 72] width 360 height 16
paste input "eese Zinger"
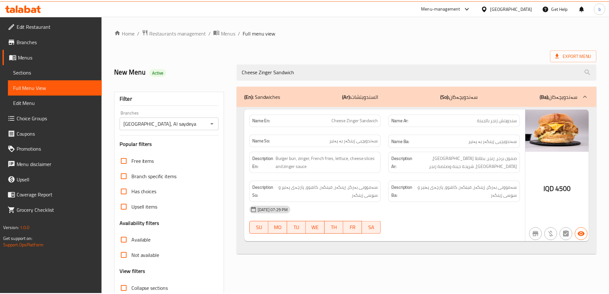
scroll to position [46, 0]
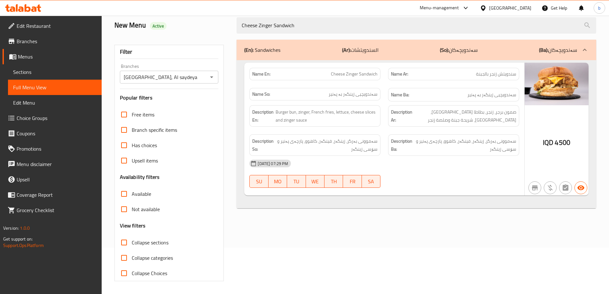
paste input "search"
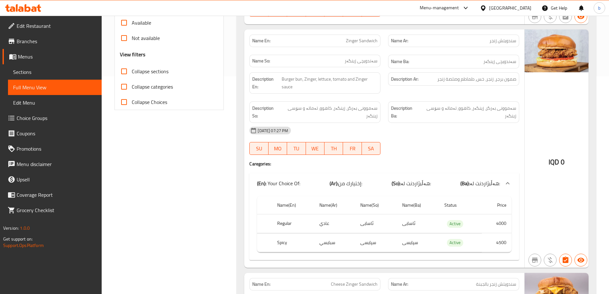
scroll to position [196, 0]
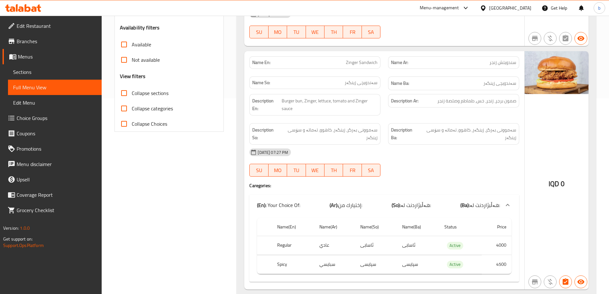
type input "Zinger Sandwich"
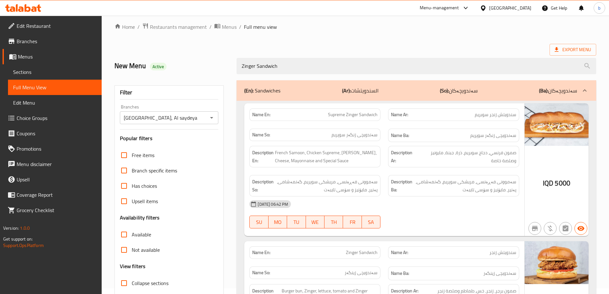
scroll to position [0, 0]
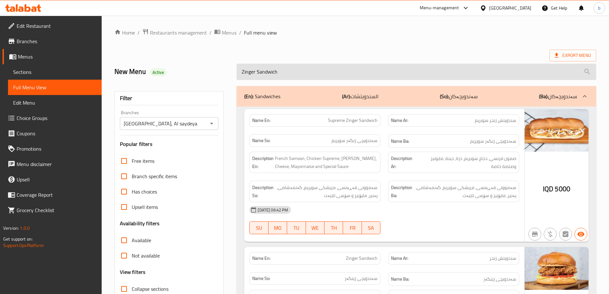
drag, startPoint x: 306, startPoint y: 71, endPoint x: 257, endPoint y: 73, distance: 49.6
click at [257, 73] on input "Zinger Sandwich" at bounding box center [417, 72] width 360 height 16
drag, startPoint x: 295, startPoint y: 74, endPoint x: 251, endPoint y: 74, distance: 43.8
click at [295, 74] on input "Zinger Sandwich" at bounding box center [417, 72] width 360 height 16
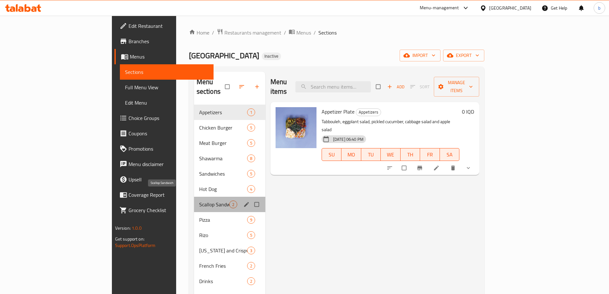
click at [199, 201] on span "Scallop Sandwich" at bounding box center [214, 205] width 30 height 8
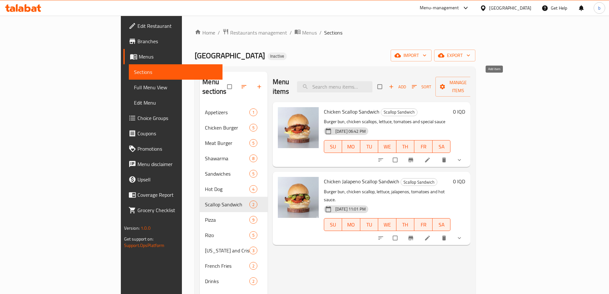
click at [406, 84] on span "Add" at bounding box center [397, 86] width 17 height 7
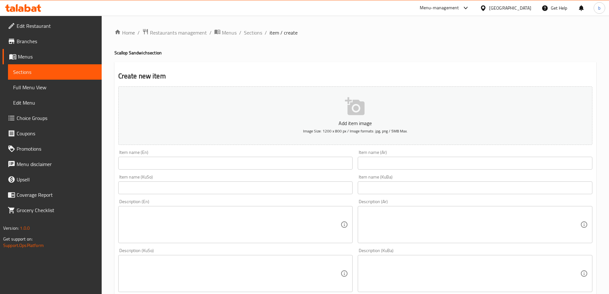
click at [244, 166] on input "text" at bounding box center [235, 163] width 235 height 13
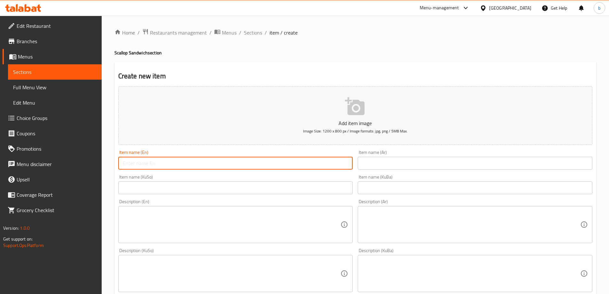
paste input "Chicken Jalapeno Scallop Sandwich"
type input "Chicken Jalapeno Scallop Sandwich"
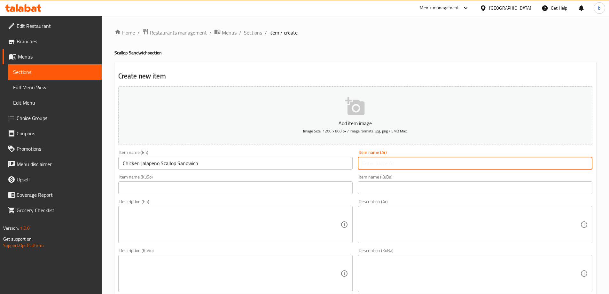
drag, startPoint x: 442, startPoint y: 168, endPoint x: 438, endPoint y: 153, distance: 15.2
click at [442, 168] on input "text" at bounding box center [475, 163] width 235 height 13
paste input "سندويش سكالوب دجاج هالبينو"
type input "سندويش سكالوب دجاج هالبينو"
click at [247, 187] on input "text" at bounding box center [235, 187] width 235 height 13
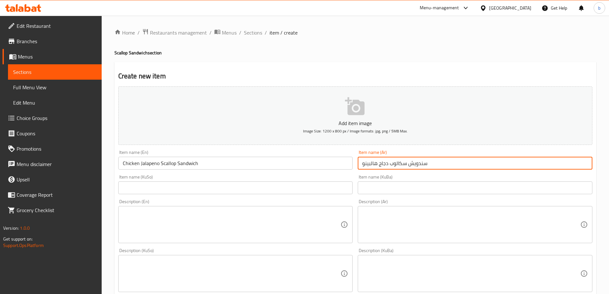
paste input "ساندویچی ئیسکالوپی مریشکی هالەپینۆ"
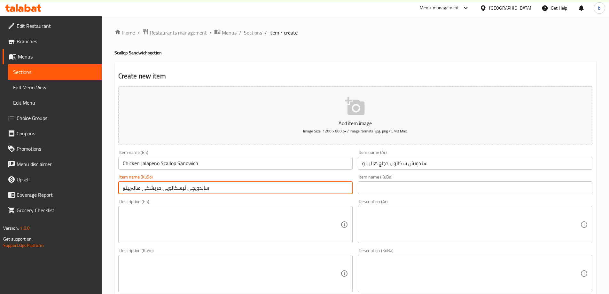
type input "ساندویچی ئیسکالوپی مریشکی هالەپینۆ"
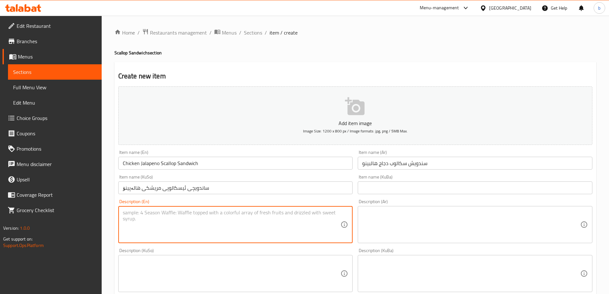
click at [265, 231] on textarea at bounding box center [232, 224] width 218 height 30
paste textarea "Burger bun, chicken scallop, lettuce, jalapenos, tomatoes and hot sauce."
type textarea "Burger bun, chicken scallop, lettuce, jalapenos, tomatoes and hot sauce."
click at [443, 218] on textarea at bounding box center [471, 224] width 218 height 30
paste textarea "خبز برجر, دجاج سكالوب, خس, هالبينو, طماطم وصلصة حارة."
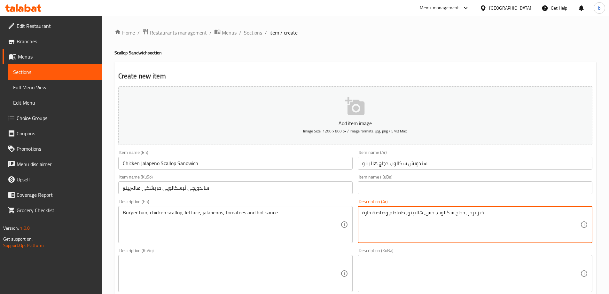
click at [476, 212] on textarea "خبز برجر, دجاج سكالوب, خس, هالبينو, طماطم وصلصة حارة." at bounding box center [471, 224] width 218 height 30
click at [479, 212] on textarea "خبز برجر, دجاج سكالوب, خس, هالبينو, طماطم وصلصة حارة." at bounding box center [471, 224] width 218 height 30
type textarea "صمون برجر, دجاج سكالوب, خس, هالبينو, طماطم وصلصة حارة."
click at [273, 273] on textarea at bounding box center [232, 273] width 218 height 30
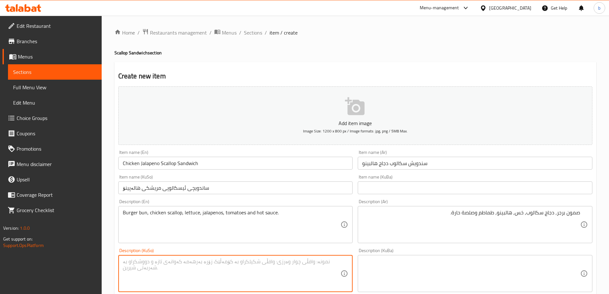
paste textarea "نانی بەرگر، مریشکی ئیسکالوپ، کاهوو، هالەپینۆ، تەماتە و سۆسی تیژ"
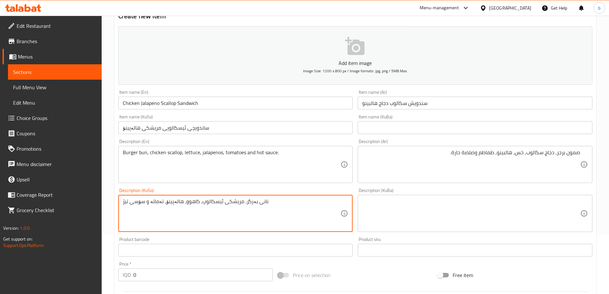
scroll to position [75, 0]
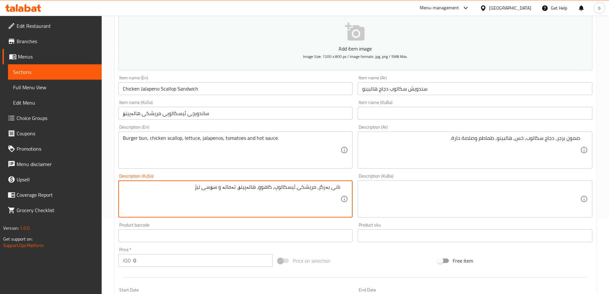
click at [339, 185] on textarea "نانی بەرگر، مریشکی ئیسکالوپ، کاهوو، هالەپینۆ، تەماتە و سۆسی تیژ" at bounding box center [232, 199] width 218 height 30
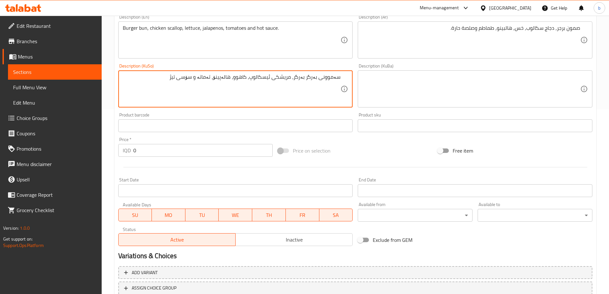
scroll to position [224, 0]
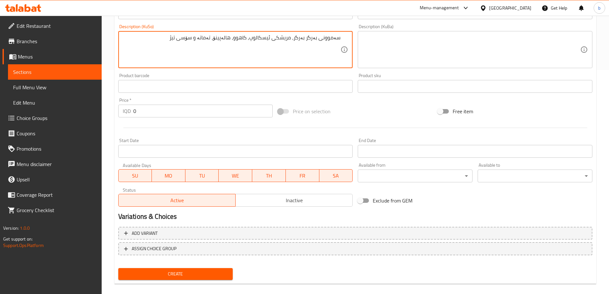
click at [314, 37] on textarea "سەموونی بەرگر بەرگر، مریشکی ئیسکالوپ، کاهوو، هالەپینۆ، تەماتە و سۆسی تیژ" at bounding box center [232, 50] width 218 height 30
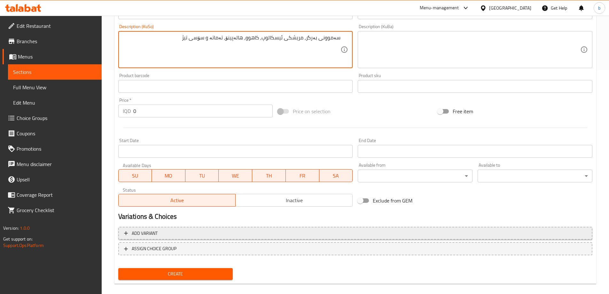
scroll to position [75, 0]
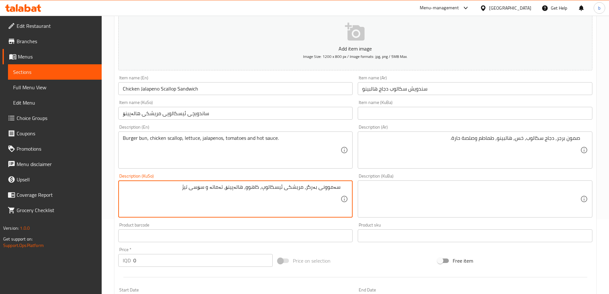
type textarea "سەموونی بەرگر، مریشکی ئیسکالوپ، کاهوو، هالەپینۆ، تەماتە و سۆسی تیژ"
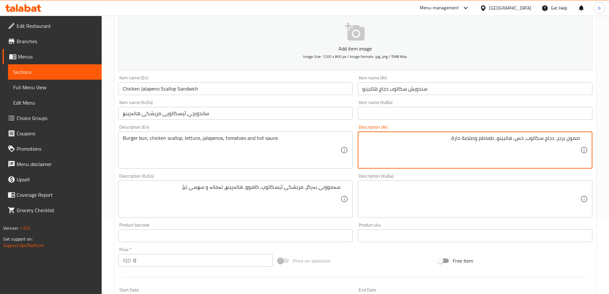
click at [562, 139] on textarea "صمون برجر, دجاج سكالوب, خس, هالبينو, طماطم وصلصة حارة." at bounding box center [471, 150] width 218 height 30
type textarea "صمون فرنسي, دجاج سكالوب, خس, هالبينو, طماطم وصلصة حارة."
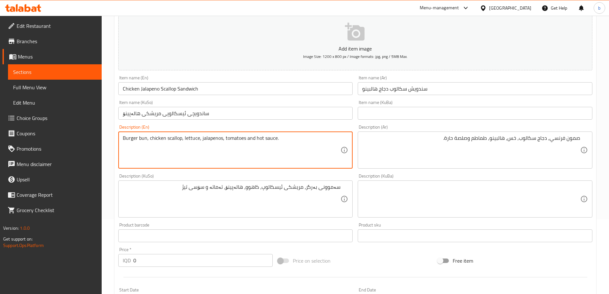
click at [130, 136] on textarea "Burger bun, chicken scallop, lettuce, jalapenos, tomatoes and hot sauce." at bounding box center [232, 150] width 218 height 30
drag, startPoint x: 146, startPoint y: 138, endPoint x: 120, endPoint y: 138, distance: 25.9
click at [120, 138] on div "Burger bun, chicken scallop, lettuce, jalapenos, tomatoes and hot sauce. Descri…" at bounding box center [235, 149] width 235 height 37
type textarea "French samoon, chicken scallop, lettuce, jalapenos, tomatoes and hot sauce."
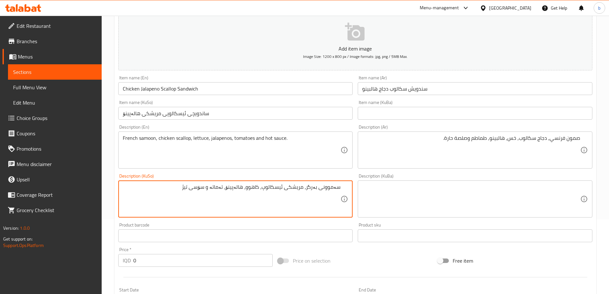
click at [313, 189] on textarea "سەموونی بەرگر، مریشکی ئیسکالوپ، کاهوو، هالەپینۆ، تەماتە و سۆسی تیژ" at bounding box center [232, 199] width 218 height 30
type textarea "سەموونی فەڕەنسی، مریشکی ئیسکالوپ، کاهوو، هالەپینۆ، تەماتە و سۆسی تیژ"
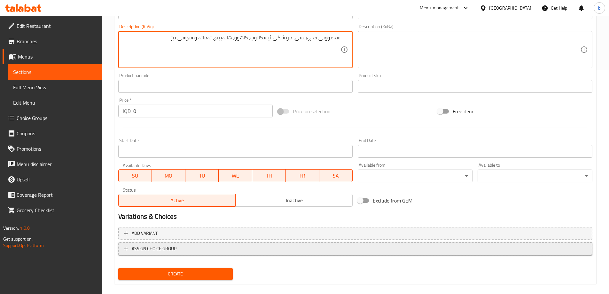
click at [181, 251] on span "ASSIGN CHOICE GROUP" at bounding box center [355, 249] width 463 height 8
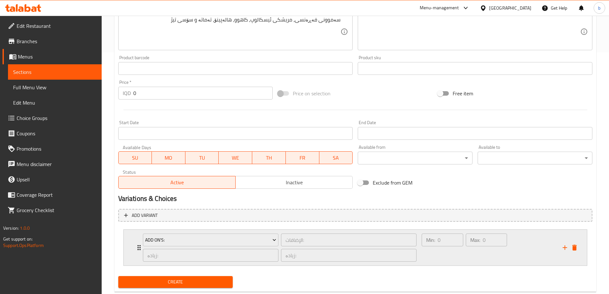
scroll to position [257, 0]
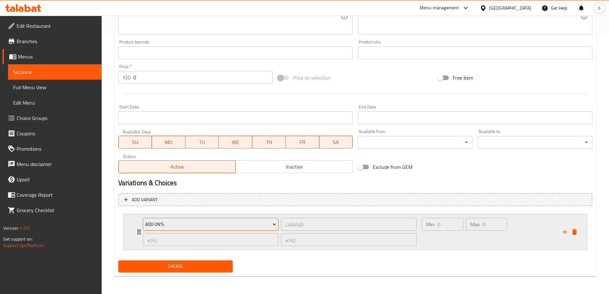
click at [229, 227] on span "Add On's:" at bounding box center [210, 224] width 131 height 8
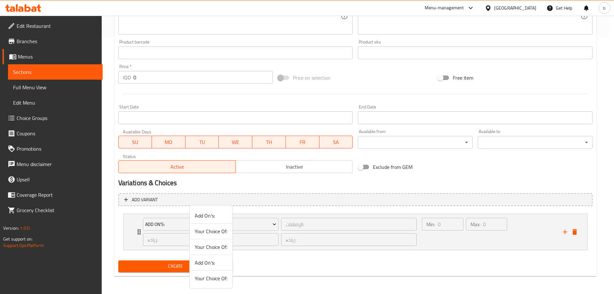
click at [215, 233] on span "Your Choice Of:" at bounding box center [211, 231] width 33 height 8
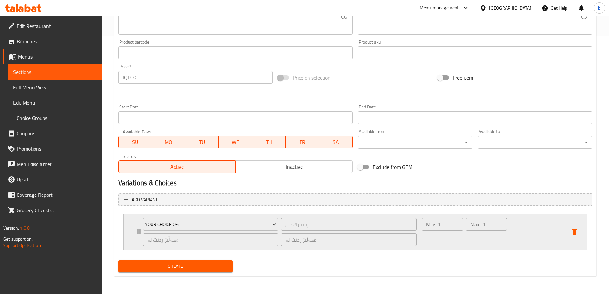
click at [449, 232] on div "Min: 1 ​" at bounding box center [443, 231] width 44 height 31
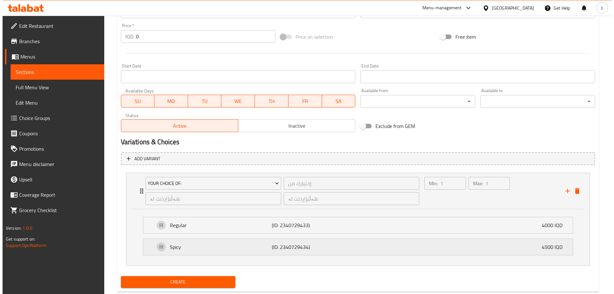
scroll to position [314, 0]
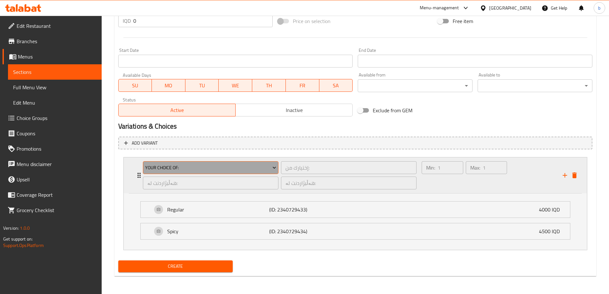
click at [180, 166] on span "Your Choice Of:" at bounding box center [210, 168] width 131 height 8
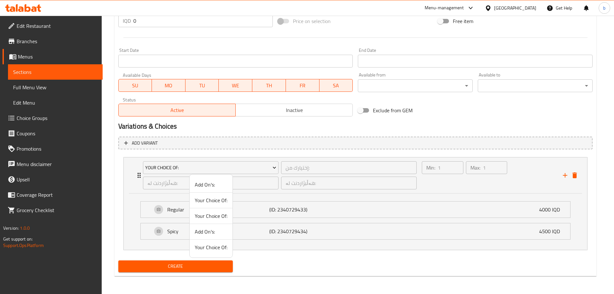
click at [213, 219] on span "Your Choice Of:" at bounding box center [211, 216] width 33 height 8
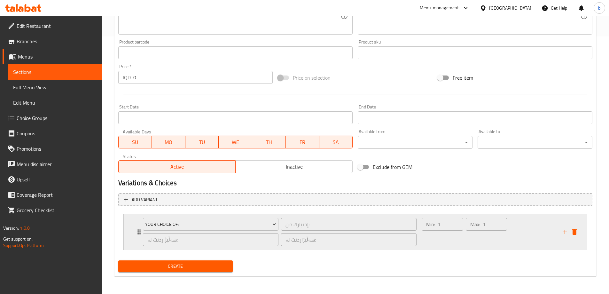
click at [458, 239] on div "Min: 1 ​" at bounding box center [443, 231] width 44 height 31
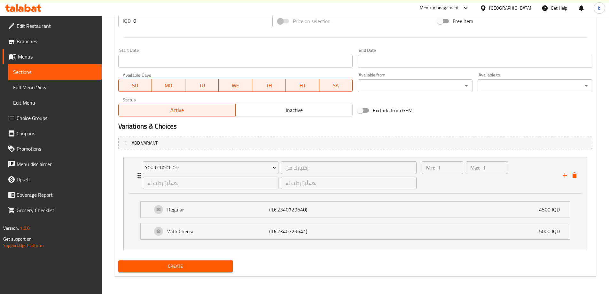
click at [192, 268] on span "Create" at bounding box center [175, 266] width 105 height 8
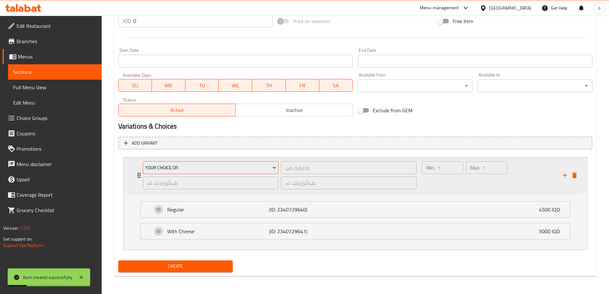
click at [179, 168] on span "Your Choice Of:" at bounding box center [210, 168] width 131 height 8
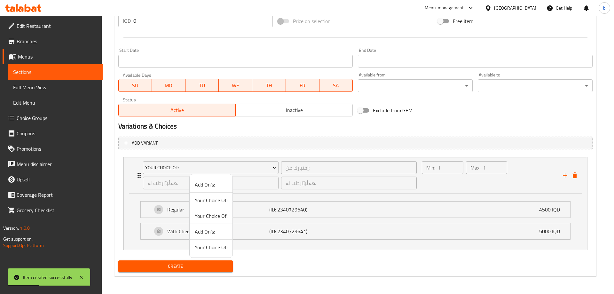
click at [214, 245] on span "Your Choice Of:" at bounding box center [211, 247] width 33 height 8
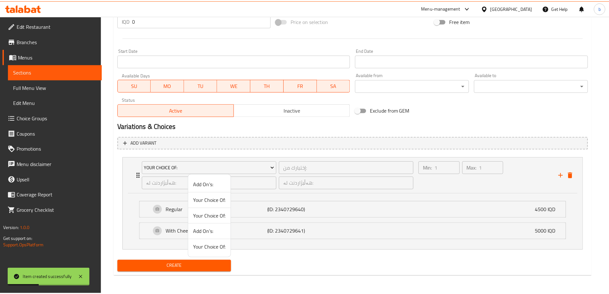
scroll to position [257, 0]
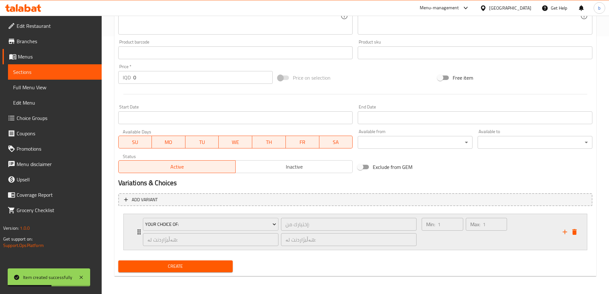
click at [434, 242] on div "Min: 1 ​" at bounding box center [443, 231] width 44 height 31
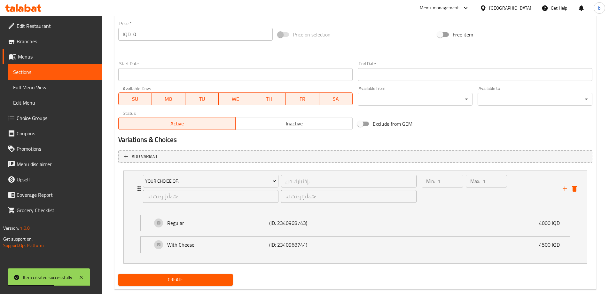
scroll to position [314, 0]
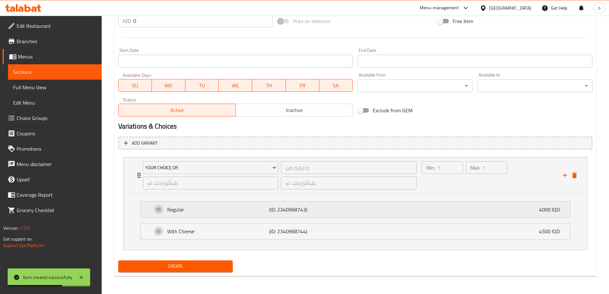
click at [356, 212] on div "Regular (ID: 2340968743) 4000 IQD" at bounding box center [357, 209] width 410 height 16
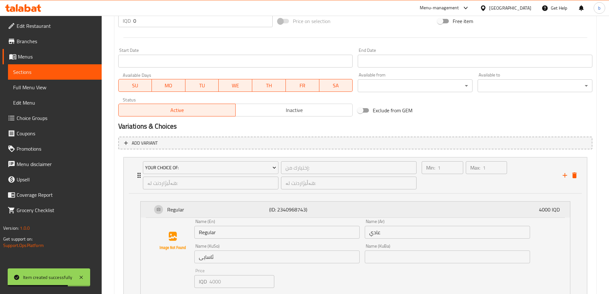
click at [350, 212] on div "Regular (ID: 2340968743) 4000 IQD" at bounding box center [357, 209] width 410 height 16
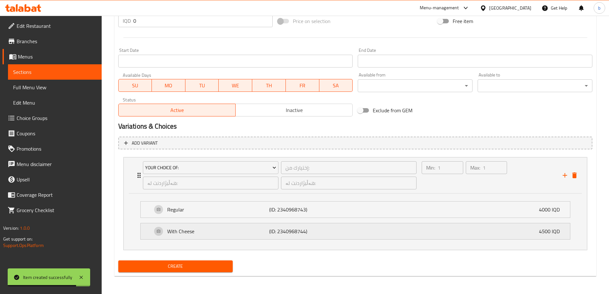
click at [362, 227] on div "With Cheese (ID: 2340968744) 4500 IQD" at bounding box center [357, 231] width 410 height 16
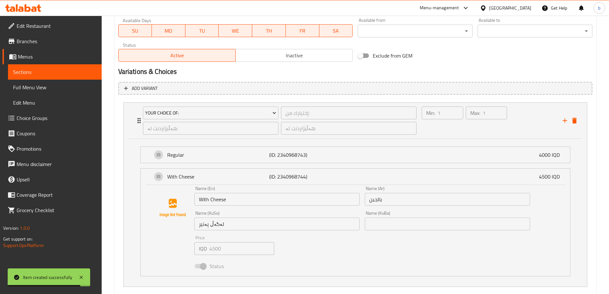
scroll to position [389, 0]
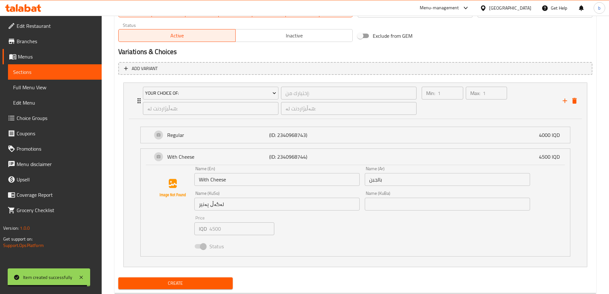
click at [221, 281] on span "Create" at bounding box center [175, 283] width 105 height 8
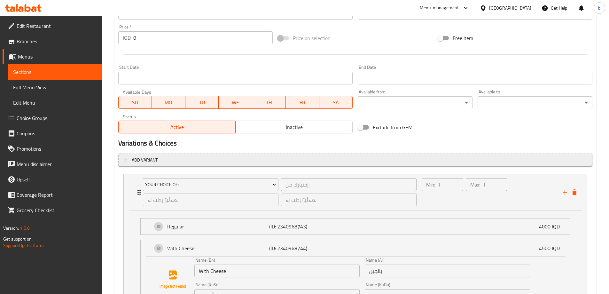
scroll to position [240, 0]
